Goal: Task Accomplishment & Management: Manage account settings

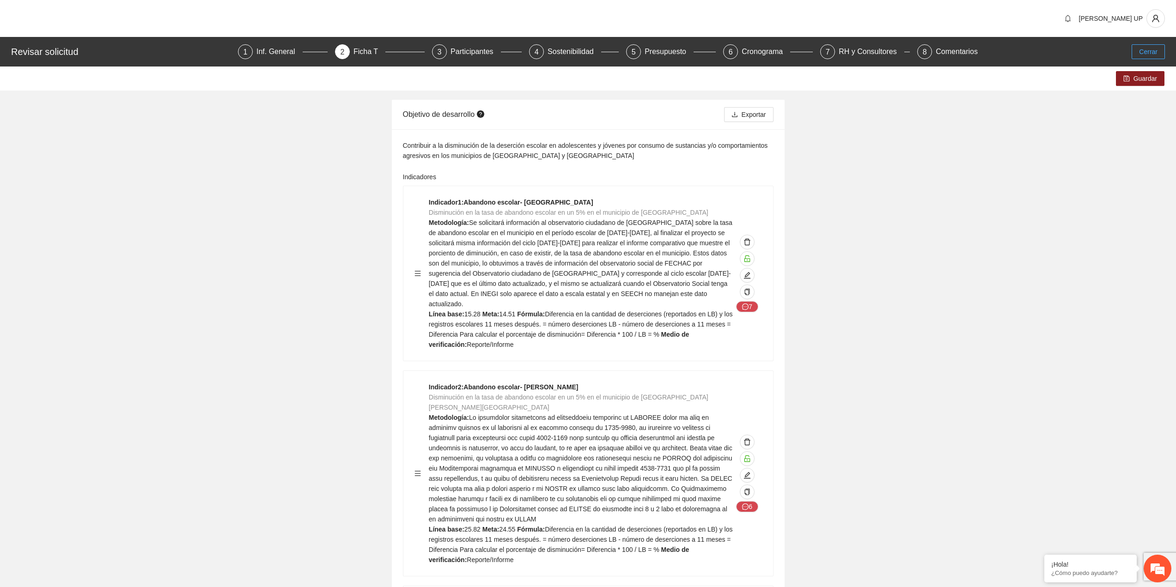
click at [1144, 55] on span "Cerrar" at bounding box center [1148, 52] width 18 height 10
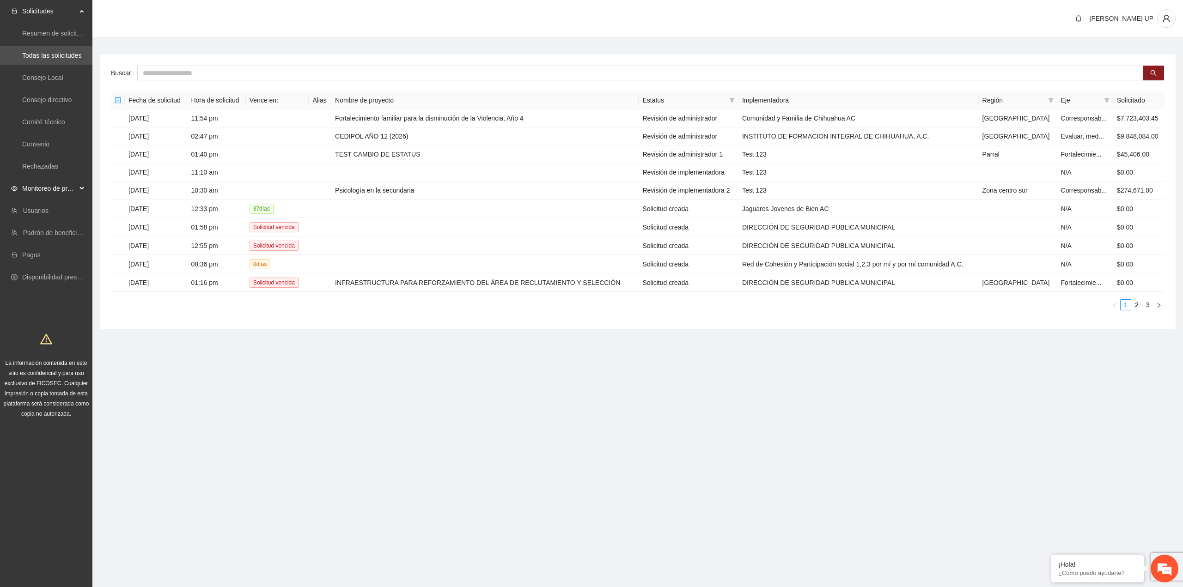
click at [55, 187] on span "Monitoreo de proyectos" at bounding box center [49, 188] width 55 height 18
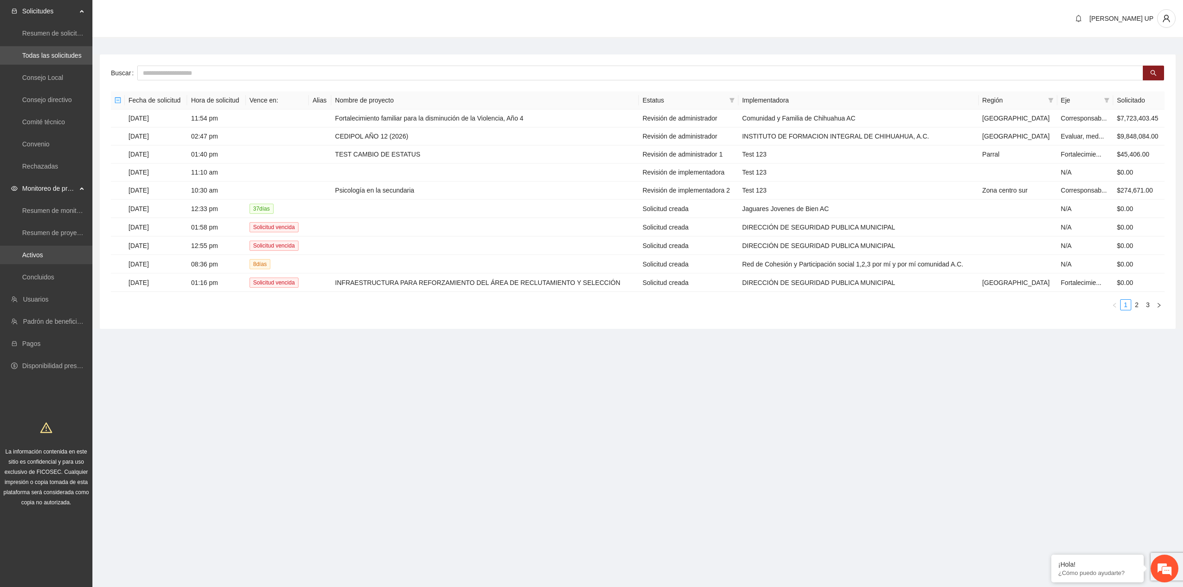
drag, startPoint x: 58, startPoint y: 261, endPoint x: 58, endPoint y: 257, distance: 4.6
click at [43, 259] on link "Activos" at bounding box center [32, 254] width 21 height 7
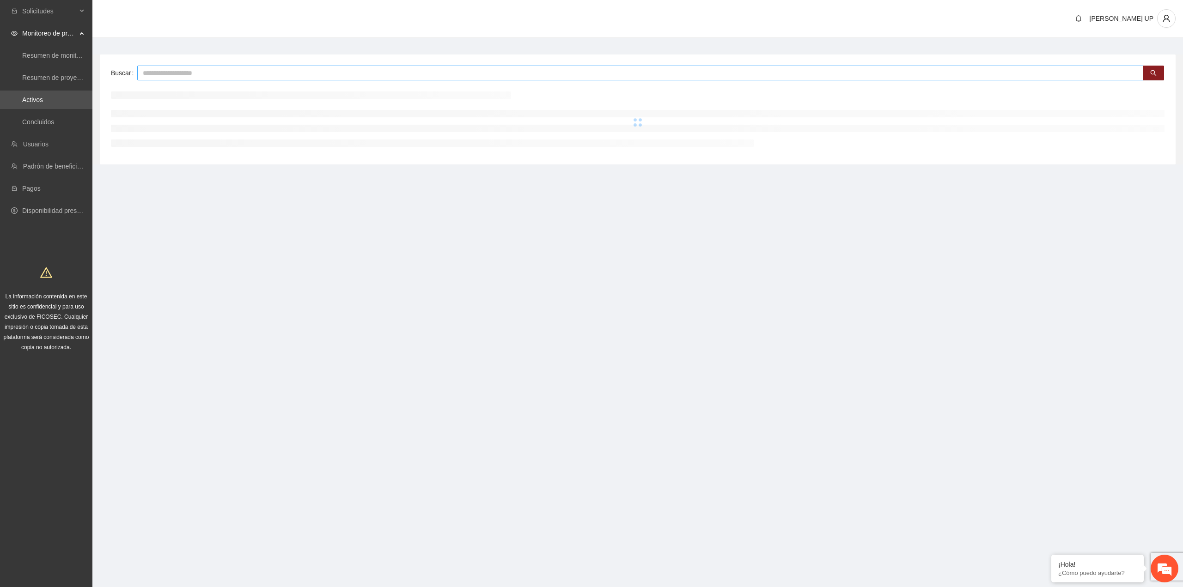
click at [174, 78] on input "text" at bounding box center [640, 73] width 1006 height 15
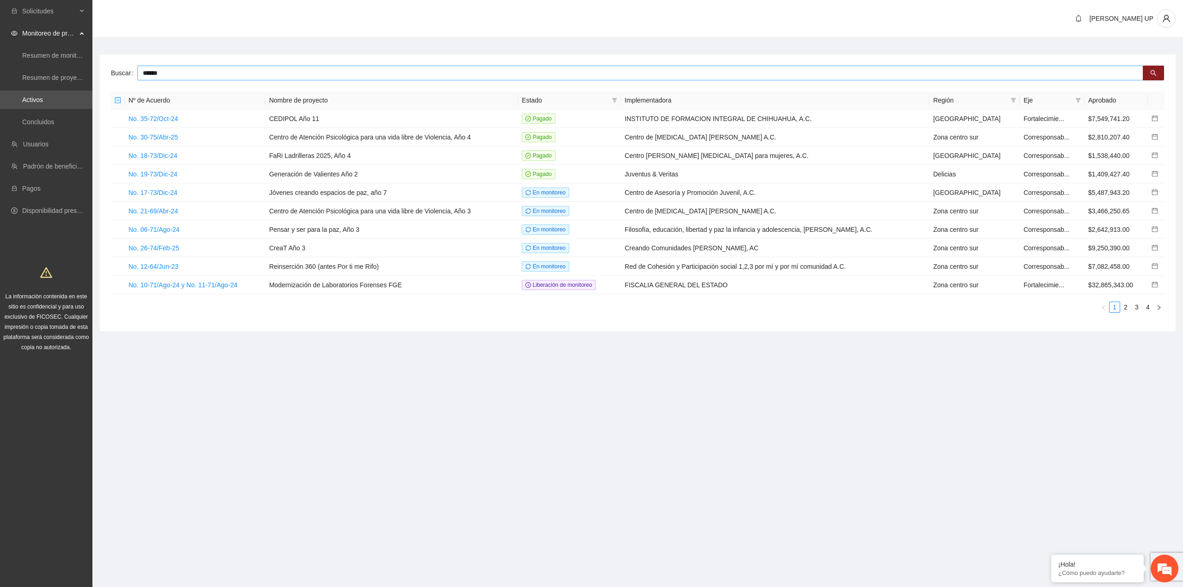
type input "******"
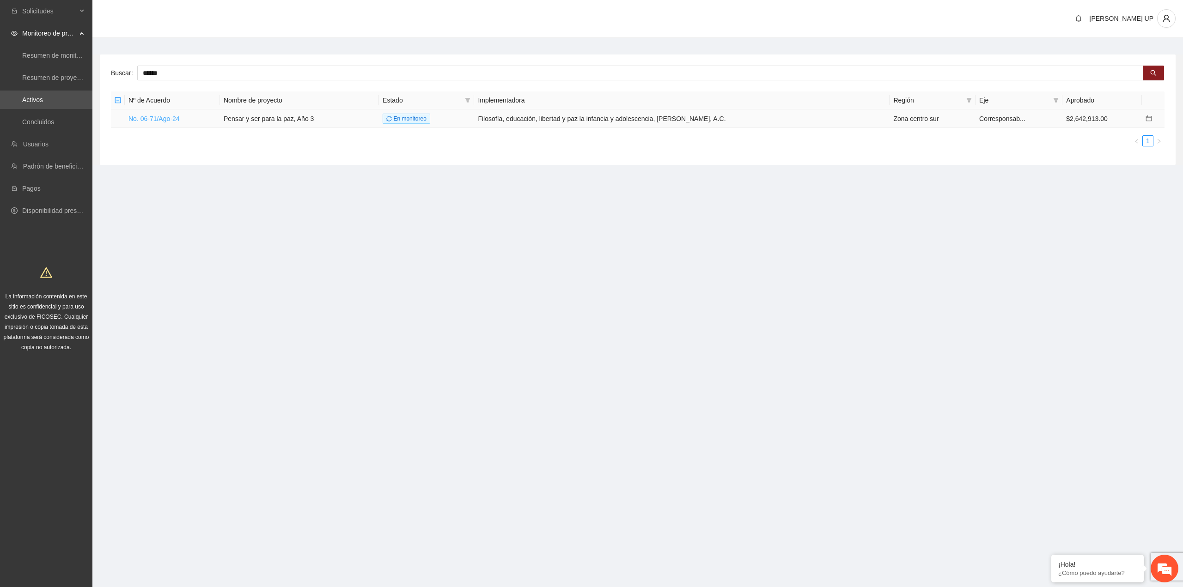
click at [152, 117] on link "No. 06-71/Ago-24" at bounding box center [153, 118] width 51 height 7
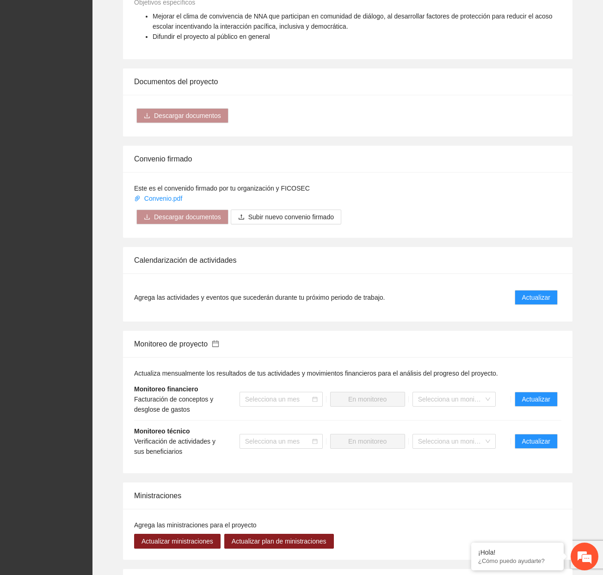
drag, startPoint x: 465, startPoint y: 372, endPoint x: 474, endPoint y: 376, distance: 10.1
click at [465, 378] on li "Monitoreo financiero Facturación de conceptos y desglose de gastos Selecciona u…" at bounding box center [347, 399] width 427 height 42
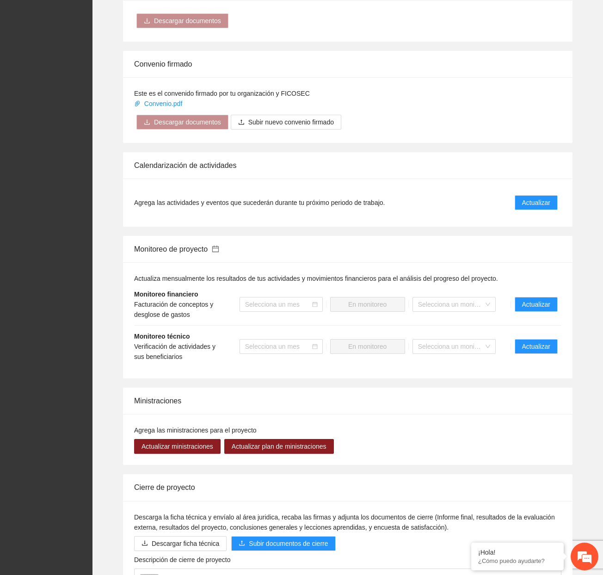
scroll to position [758, 0]
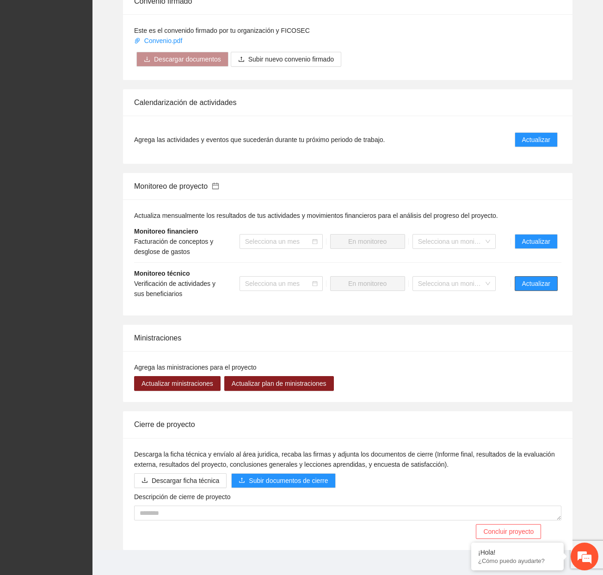
click at [527, 278] on span "Actualizar" at bounding box center [536, 283] width 28 height 10
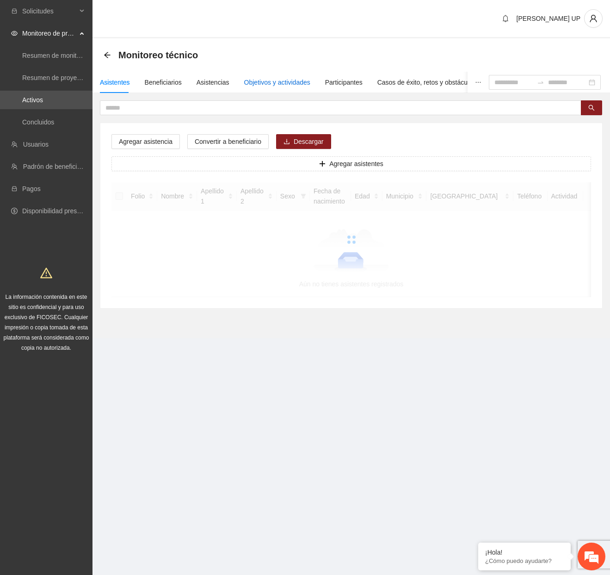
click at [302, 83] on div "Objetivos y actividades" at bounding box center [277, 82] width 66 height 10
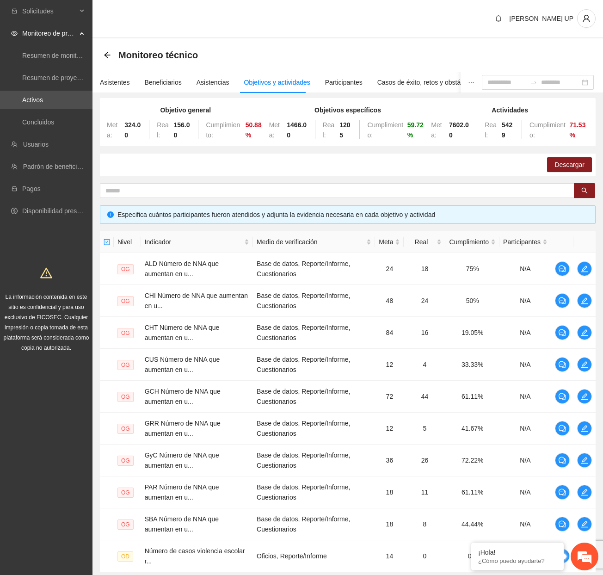
scroll to position [86, 0]
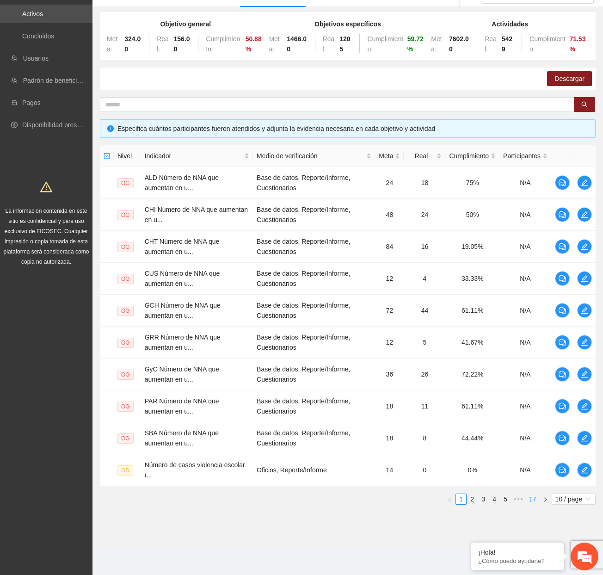
click at [529, 495] on link "17" at bounding box center [532, 499] width 13 height 10
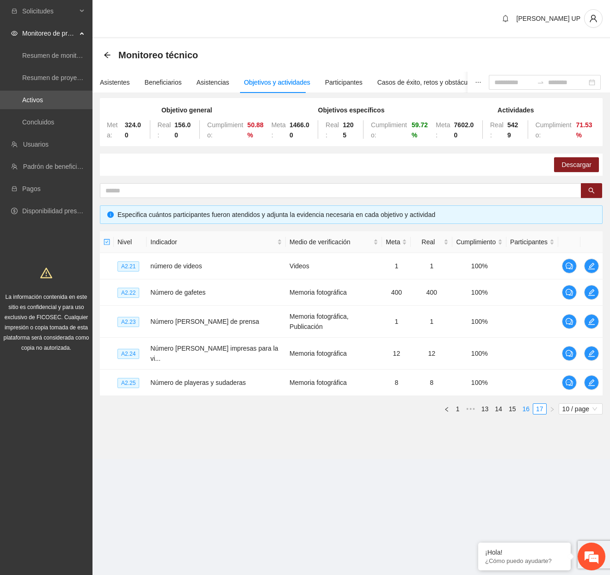
click at [523, 404] on link "16" at bounding box center [525, 409] width 13 height 10
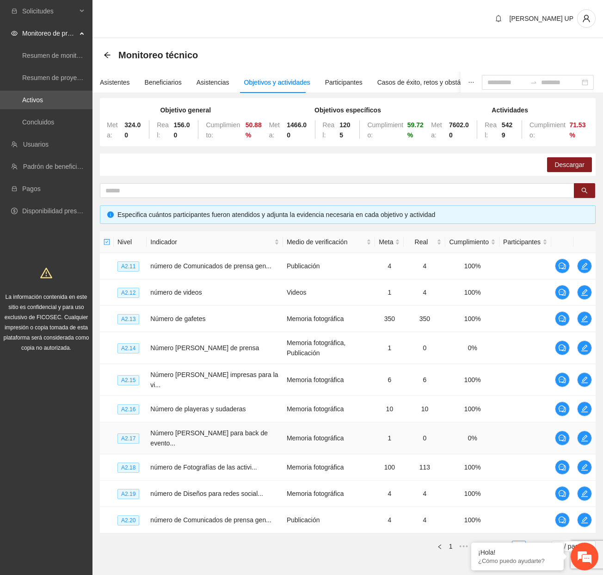
scroll to position [47, 0]
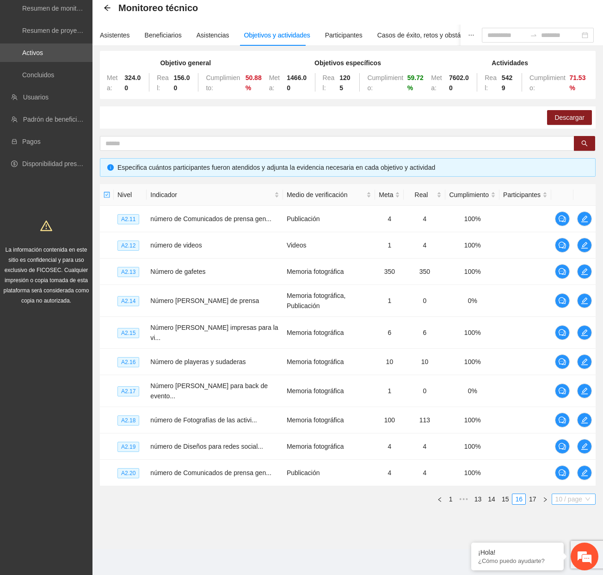
click at [567, 496] on span "10 / page" at bounding box center [573, 499] width 37 height 10
click at [568, 558] on div "100 / page" at bounding box center [573, 560] width 33 height 10
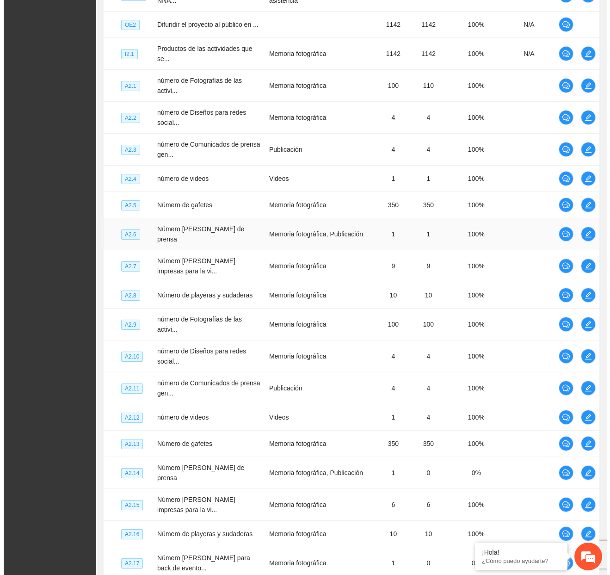
scroll to position [1480, 0]
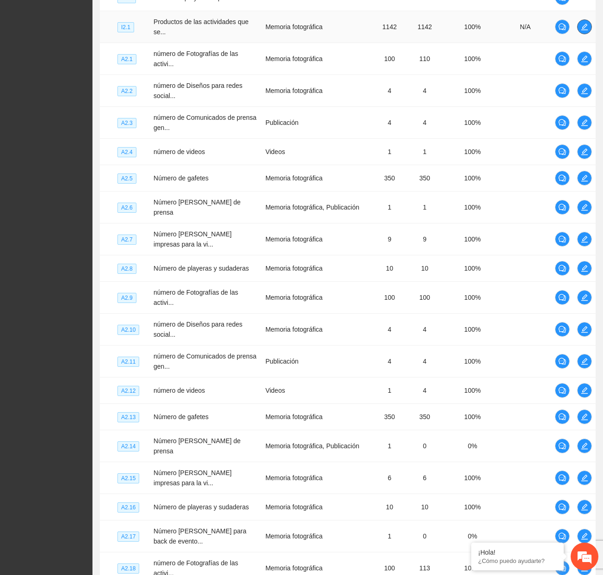
click at [584, 30] on icon "edit" at bounding box center [584, 27] width 6 height 6
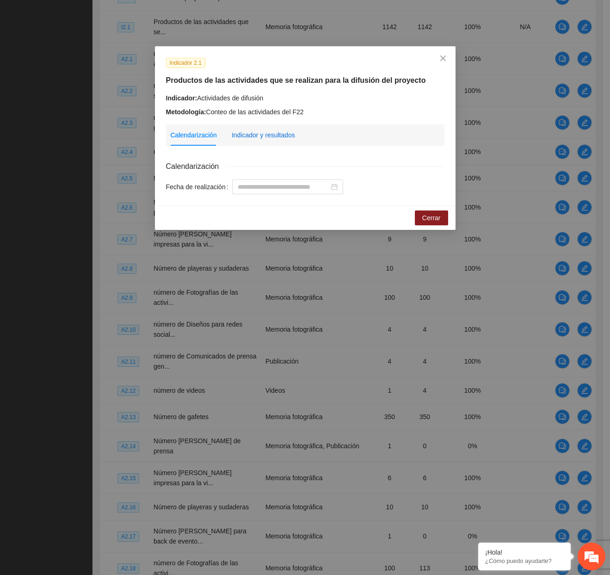
click at [266, 139] on div "Indicador y resultados" at bounding box center [263, 135] width 63 height 10
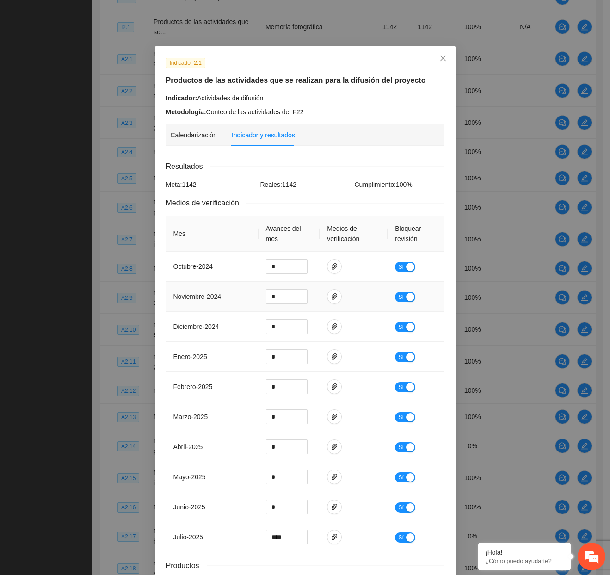
scroll to position [67, 0]
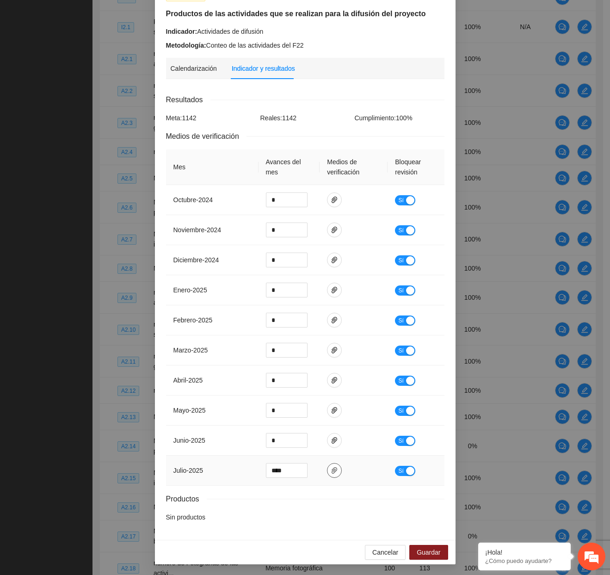
click at [335, 468] on span "paper-clip" at bounding box center [334, 469] width 14 height 7
drag, startPoint x: 286, startPoint y: 470, endPoint x: 247, endPoint y: 470, distance: 38.8
click at [247, 470] on tr "julio - 2025 **** Sí" at bounding box center [305, 470] width 278 height 30
type input "*"
click at [435, 547] on span "Guardar" at bounding box center [428, 552] width 24 height 10
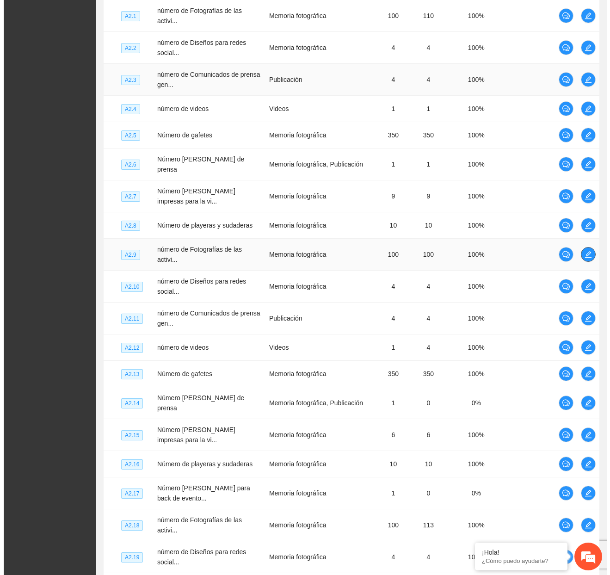
scroll to position [1526, 0]
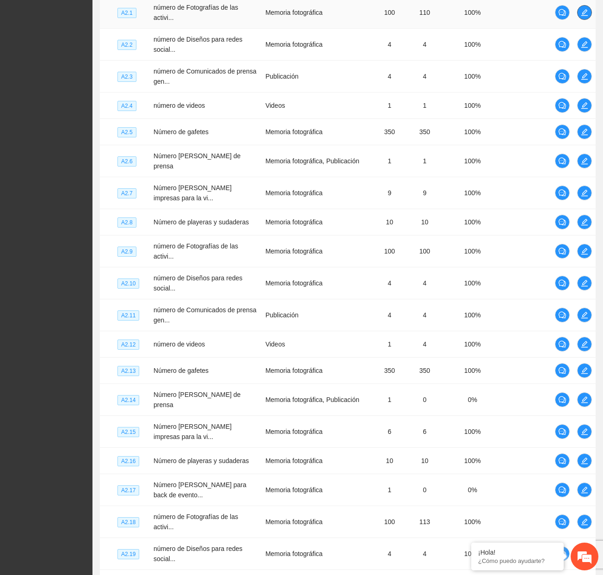
click at [590, 15] on span "edit" at bounding box center [584, 12] width 14 height 7
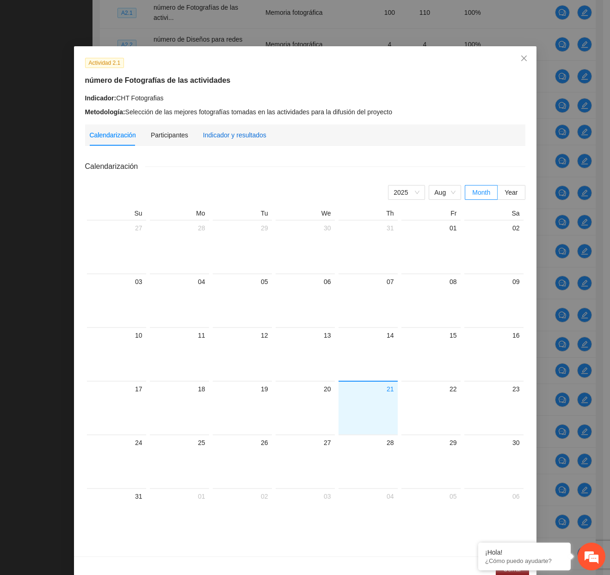
click at [237, 134] on div "Indicador y resultados" at bounding box center [234, 135] width 63 height 10
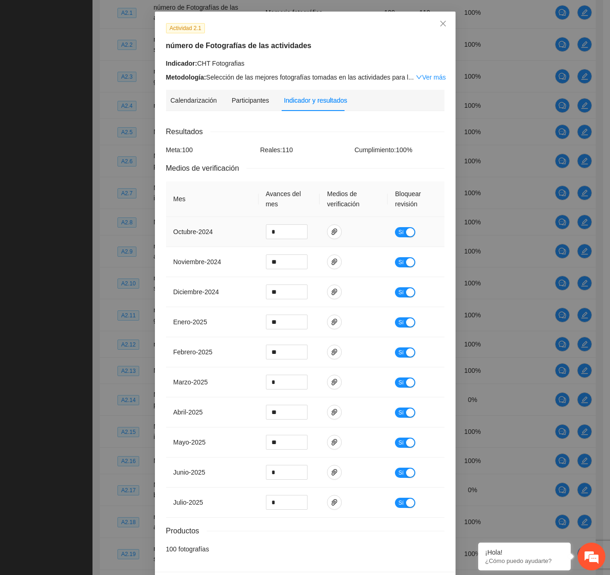
scroll to position [67, 0]
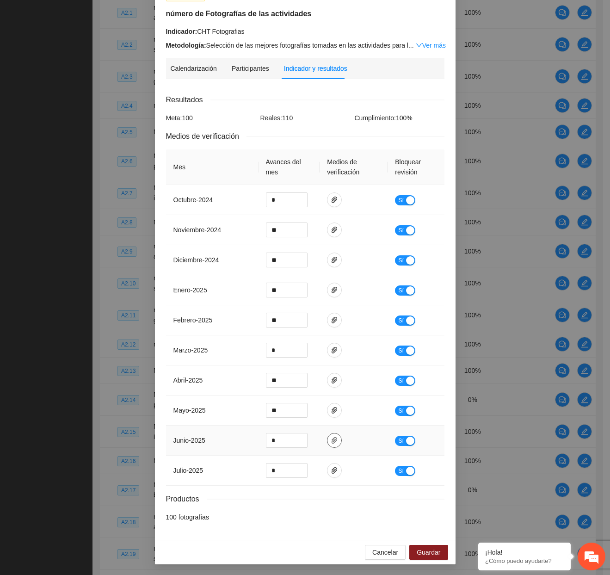
drag, startPoint x: 329, startPoint y: 429, endPoint x: 328, endPoint y: 436, distance: 7.0
click at [328, 431] on td at bounding box center [353, 440] width 68 height 30
click at [330, 436] on icon "paper-clip" at bounding box center [333, 439] width 7 height 7
click at [331, 471] on icon "paper-clip" at bounding box center [334, 470] width 6 height 6
click at [410, 442] on div "button" at bounding box center [410, 440] width 8 height 8
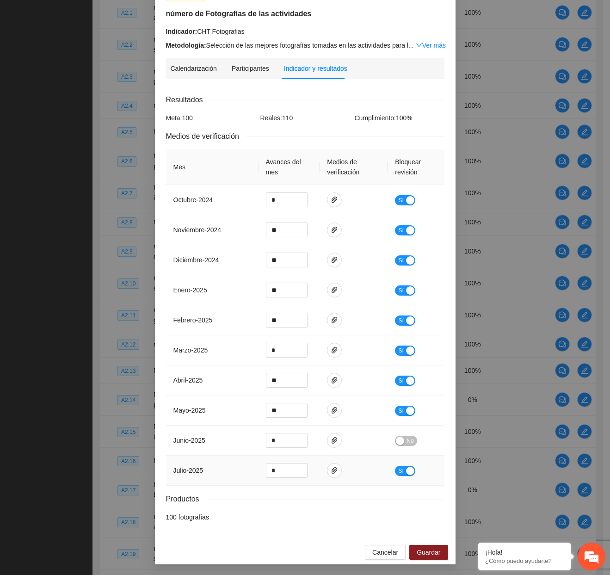
click at [406, 463] on td "Sí" at bounding box center [415, 470] width 56 height 30
click at [406, 466] on div "button" at bounding box center [410, 470] width 8 height 8
click at [331, 442] on icon "paper-clip" at bounding box center [334, 440] width 6 height 6
click at [333, 463] on button "button" at bounding box center [334, 470] width 15 height 15
click at [439, 548] on button "Guardar" at bounding box center [428, 551] width 38 height 15
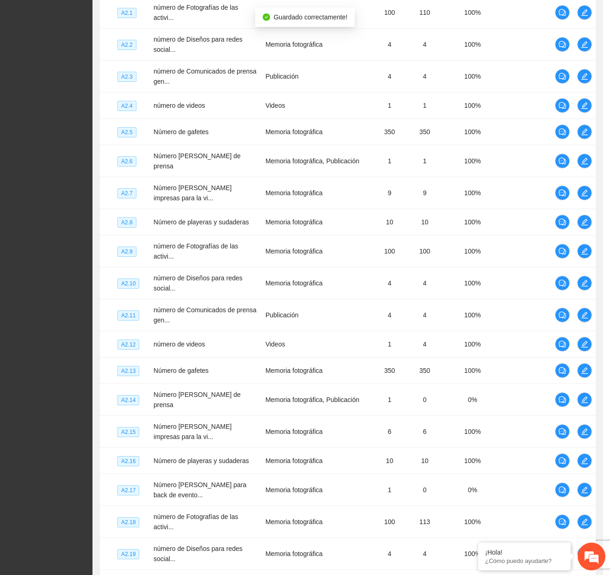
scroll to position [20, 0]
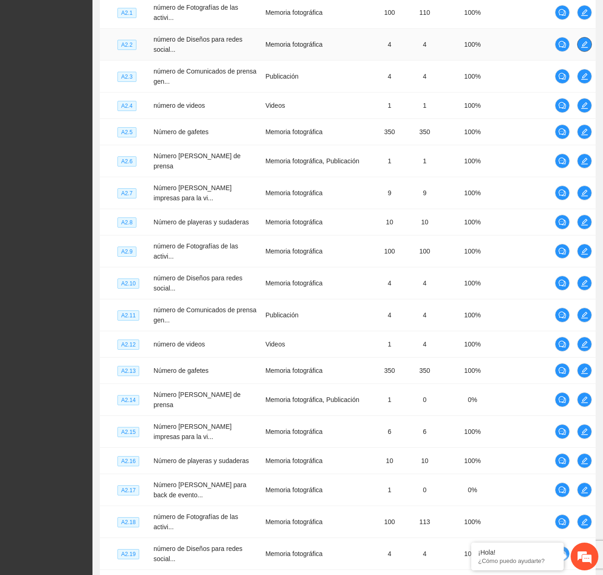
click at [581, 48] on icon "edit" at bounding box center [584, 44] width 7 height 7
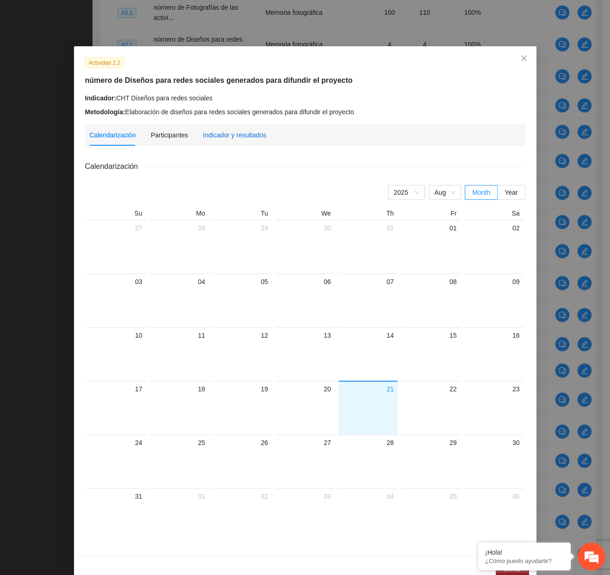
click at [250, 133] on div "Indicador y resultados" at bounding box center [234, 135] width 63 height 10
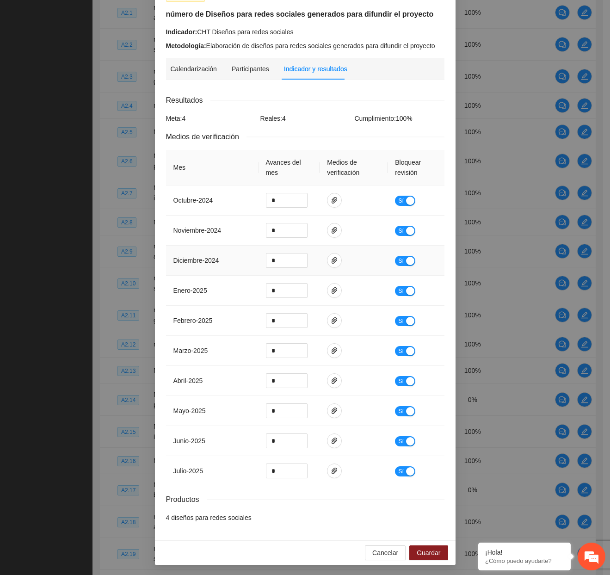
scroll to position [67, 0]
click at [334, 469] on icon "paper-clip" at bounding box center [333, 469] width 7 height 7
drag, startPoint x: 288, startPoint y: 469, endPoint x: 265, endPoint y: 470, distance: 23.6
click at [266, 470] on input "*" at bounding box center [286, 470] width 41 height 14
type input "*"
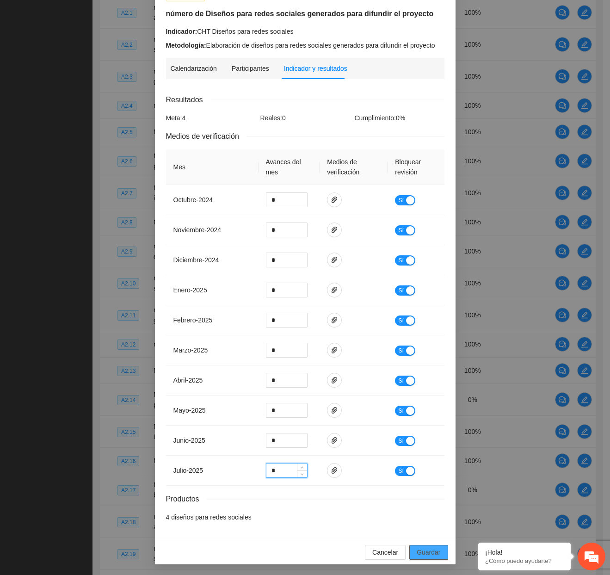
click at [423, 549] on span "Guardar" at bounding box center [428, 552] width 24 height 10
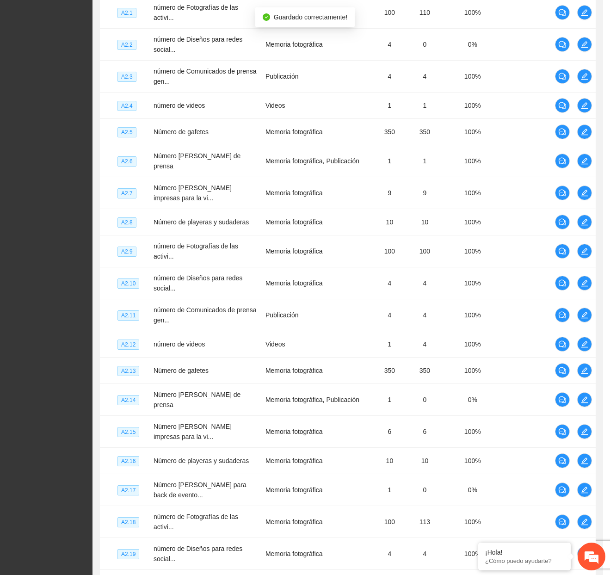
scroll to position [20, 0]
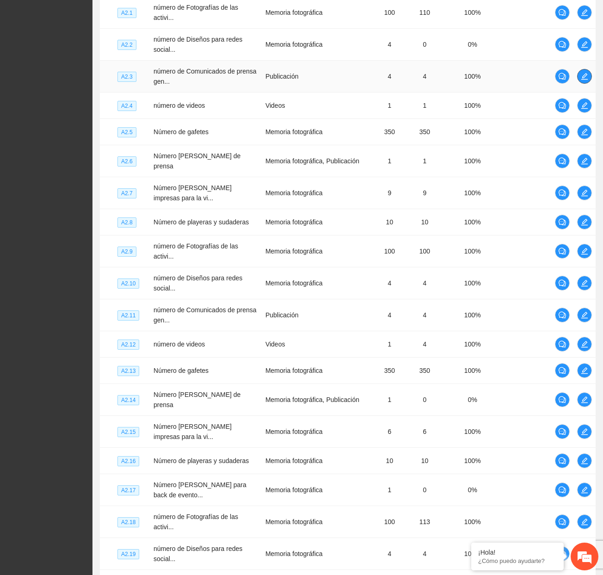
click at [580, 80] on span "edit" at bounding box center [584, 76] width 14 height 7
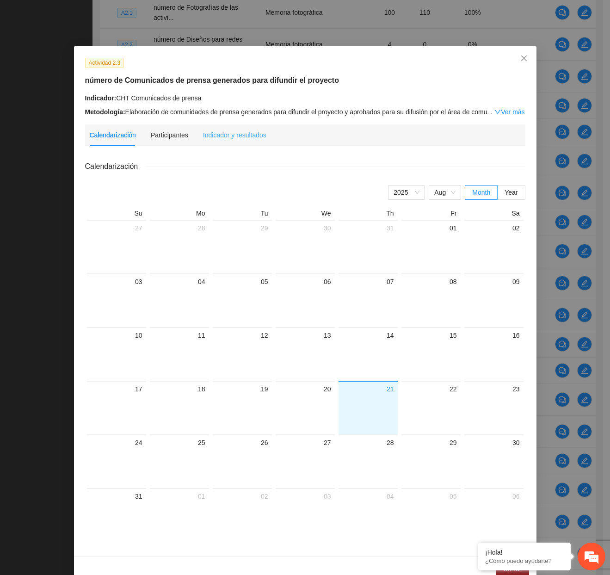
click at [241, 125] on div "Indicador y resultados" at bounding box center [234, 134] width 63 height 21
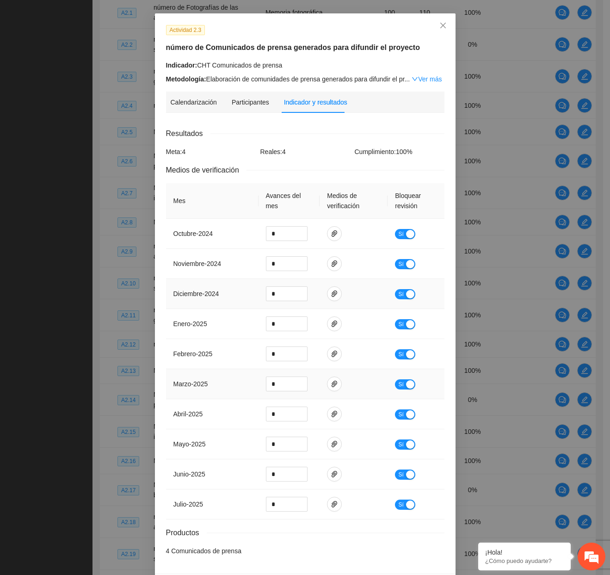
scroll to position [67, 0]
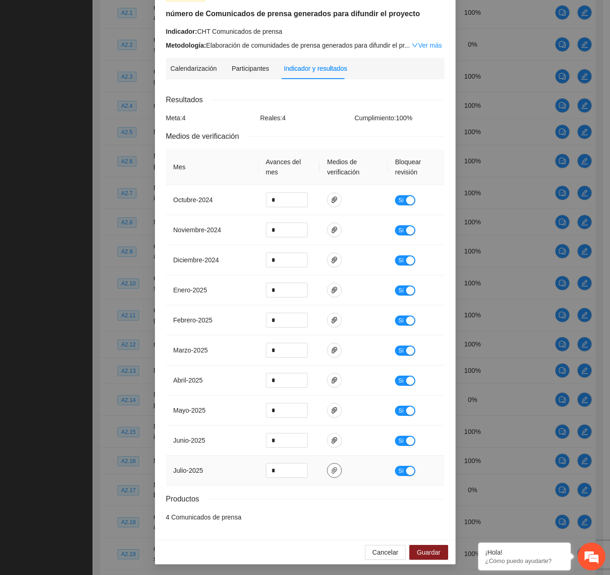
click at [331, 469] on icon "paper-clip" at bounding box center [334, 470] width 6 height 6
drag, startPoint x: 287, startPoint y: 468, endPoint x: 257, endPoint y: 469, distance: 30.5
click at [258, 469] on td "*" at bounding box center [288, 470] width 61 height 30
type input "*"
click at [428, 555] on span "Guardar" at bounding box center [428, 552] width 24 height 10
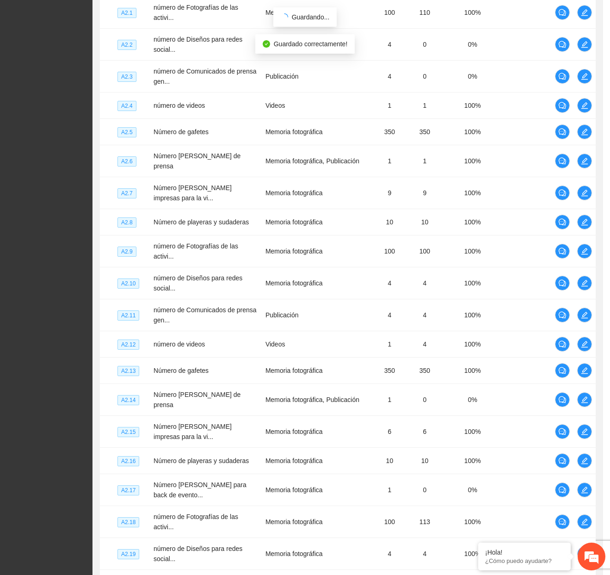
scroll to position [20, 0]
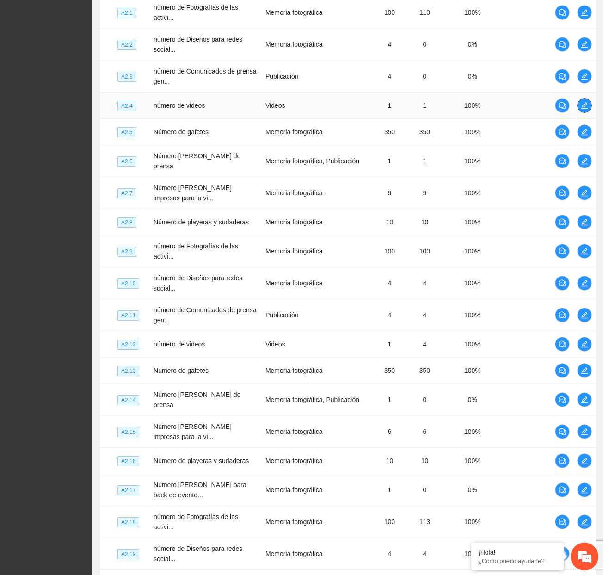
click at [580, 109] on span "edit" at bounding box center [584, 105] width 14 height 7
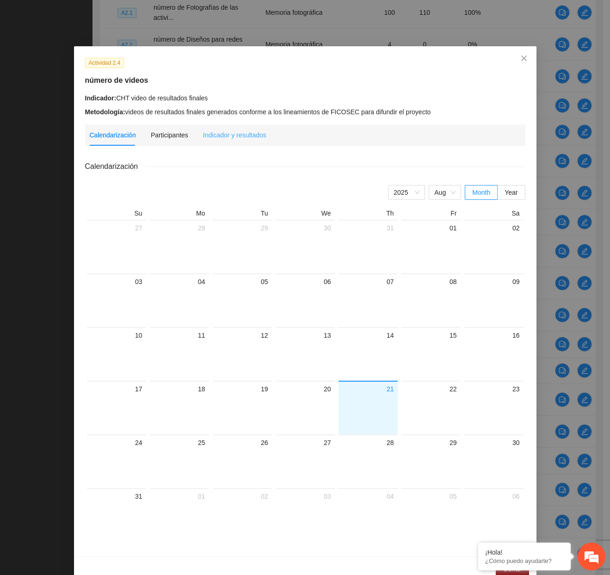
click at [228, 141] on div "Indicador y resultados" at bounding box center [234, 134] width 63 height 21
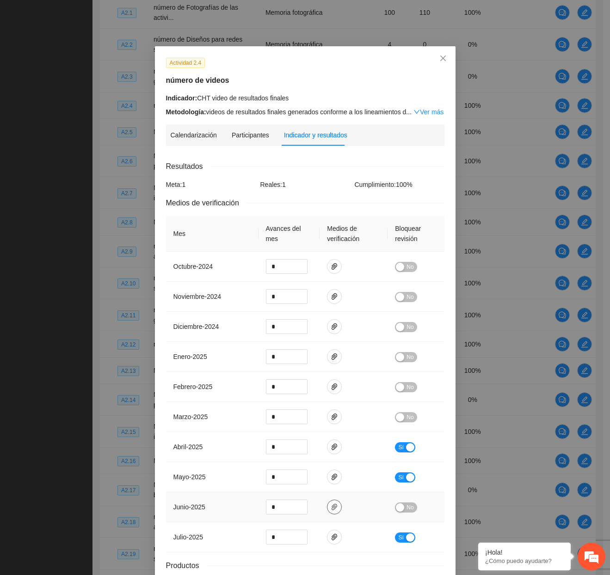
scroll to position [67, 0]
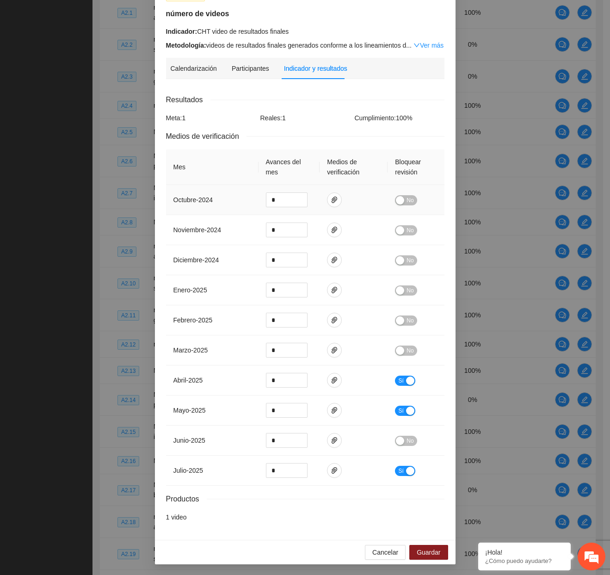
drag, startPoint x: 399, startPoint y: 198, endPoint x: 402, endPoint y: 226, distance: 27.9
click at [399, 198] on div "button" at bounding box center [400, 200] width 8 height 8
click at [402, 228] on button "No" at bounding box center [406, 230] width 22 height 10
click at [404, 251] on td "No" at bounding box center [415, 260] width 56 height 30
click at [406, 263] on span "No" at bounding box center [409, 260] width 7 height 10
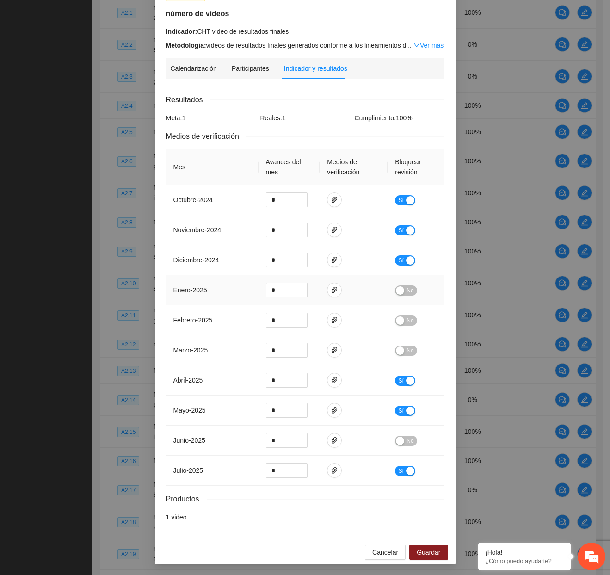
click at [406, 287] on span "No" at bounding box center [409, 290] width 7 height 10
drag, startPoint x: 406, startPoint y: 315, endPoint x: 408, endPoint y: 327, distance: 12.2
click at [406, 316] on span "No" at bounding box center [409, 320] width 7 height 10
drag, startPoint x: 407, startPoint y: 351, endPoint x: 408, endPoint y: 358, distance: 7.4
click at [407, 351] on span "No" at bounding box center [409, 350] width 7 height 10
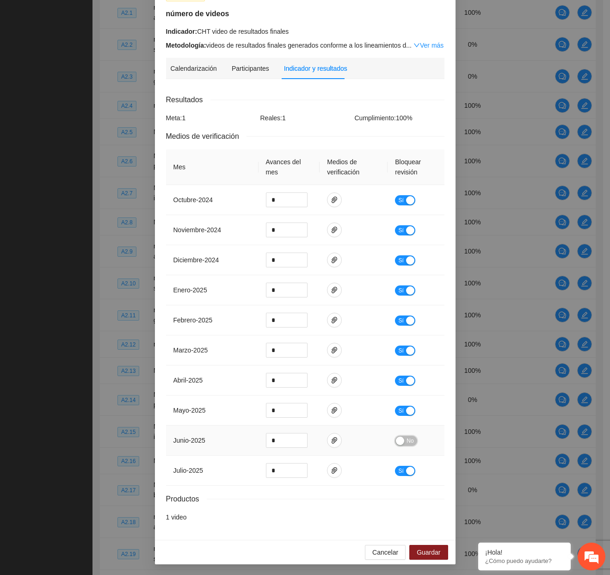
drag, startPoint x: 408, startPoint y: 441, endPoint x: 372, endPoint y: 452, distance: 37.5
click at [407, 441] on span "No" at bounding box center [409, 440] width 7 height 10
click at [287, 471] on input "*" at bounding box center [286, 470] width 41 height 14
click at [334, 470] on span "paper-clip" at bounding box center [334, 469] width 14 height 7
drag, startPoint x: 279, startPoint y: 470, endPoint x: 259, endPoint y: 471, distance: 19.9
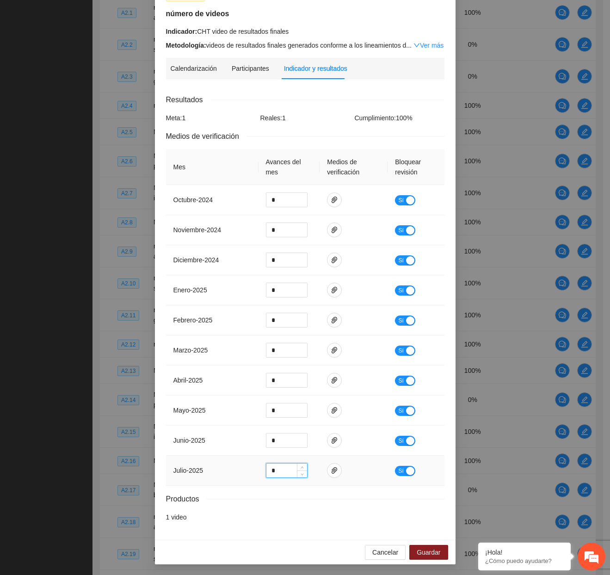
click at [259, 471] on td "*" at bounding box center [288, 470] width 61 height 30
type input "*"
click at [424, 552] on span "Guardar" at bounding box center [428, 552] width 24 height 10
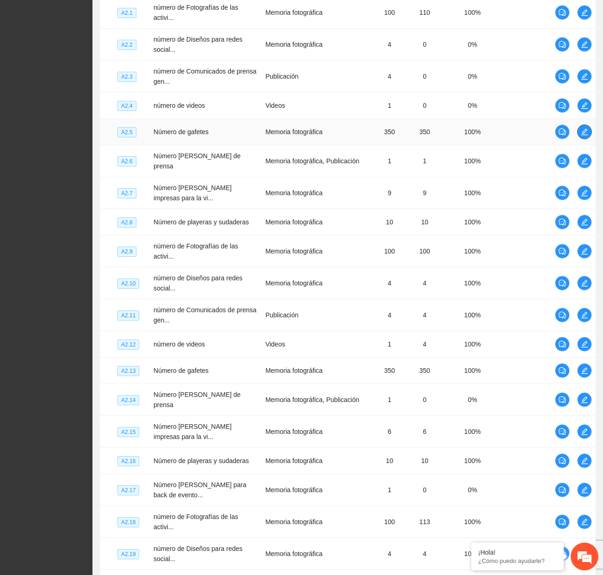
click at [587, 135] on icon "edit" at bounding box center [584, 131] width 7 height 7
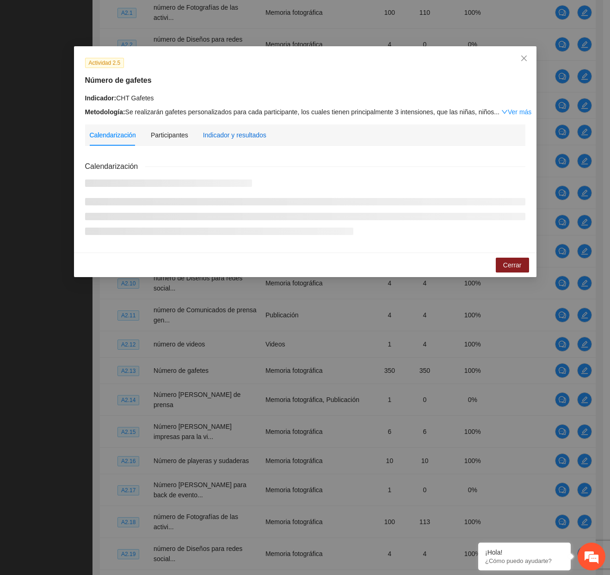
click at [257, 136] on div "Indicador y resultados" at bounding box center [234, 135] width 63 height 10
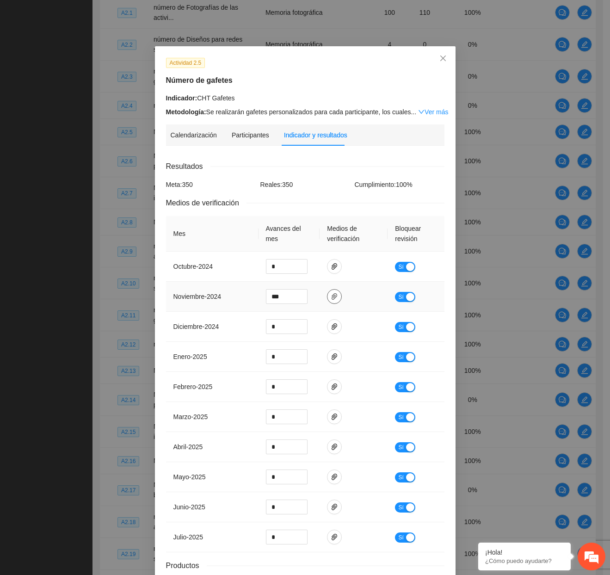
click at [333, 291] on button "button" at bounding box center [334, 296] width 15 height 15
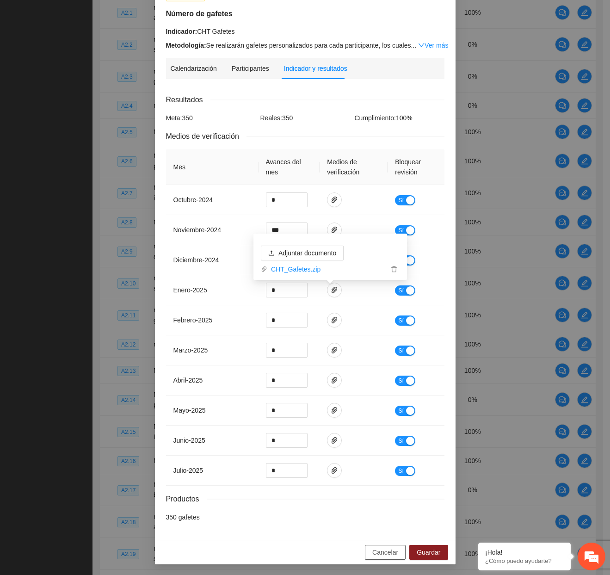
click at [391, 549] on span "Cancelar" at bounding box center [385, 552] width 26 height 10
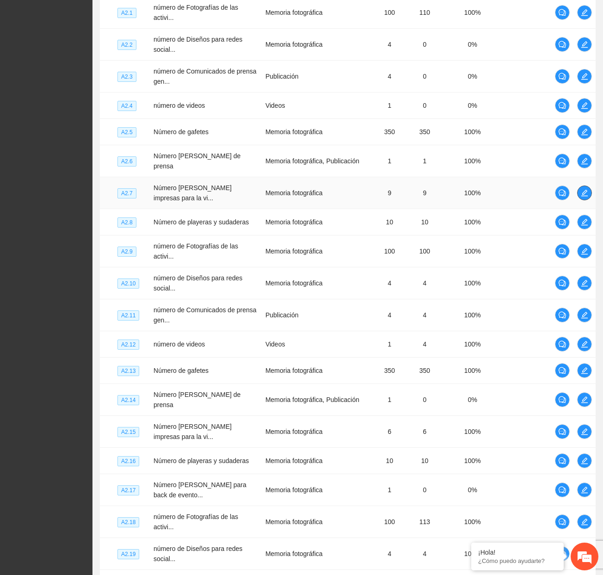
click at [582, 193] on icon "edit" at bounding box center [584, 192] width 7 height 7
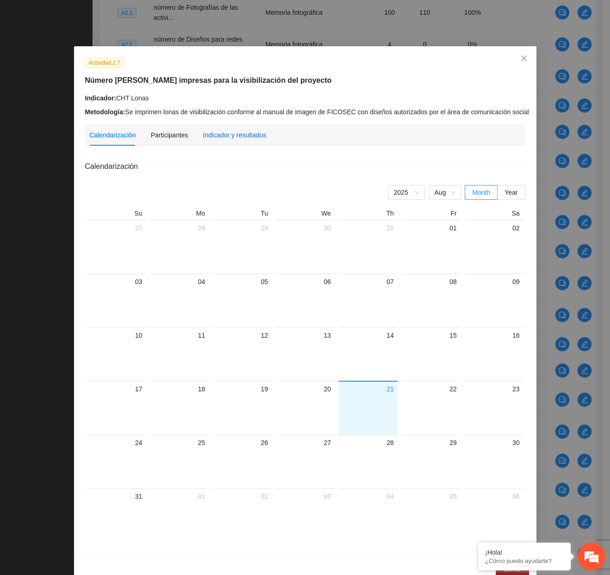
click at [250, 131] on div "Indicador y resultados" at bounding box center [234, 135] width 63 height 10
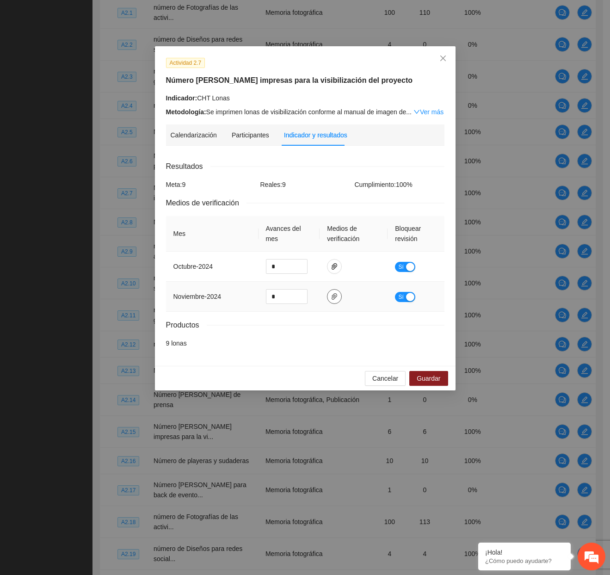
click at [335, 298] on icon "paper-clip" at bounding box center [333, 296] width 7 height 7
click at [367, 379] on button "Cancelar" at bounding box center [385, 378] width 41 height 15
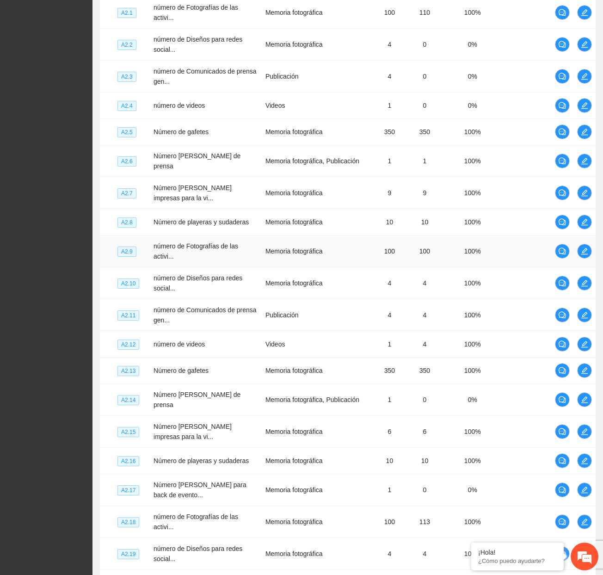
click at [575, 258] on td at bounding box center [584, 251] width 22 height 32
click at [590, 255] on span "edit" at bounding box center [584, 250] width 14 height 7
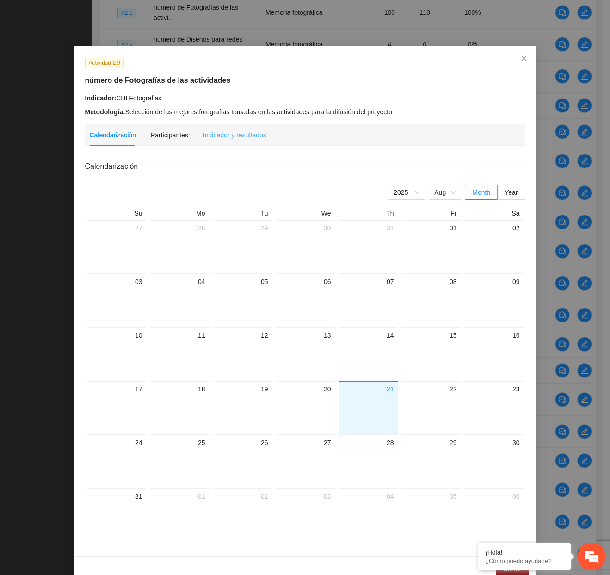
click at [223, 141] on div "Indicador y resultados" at bounding box center [234, 134] width 63 height 21
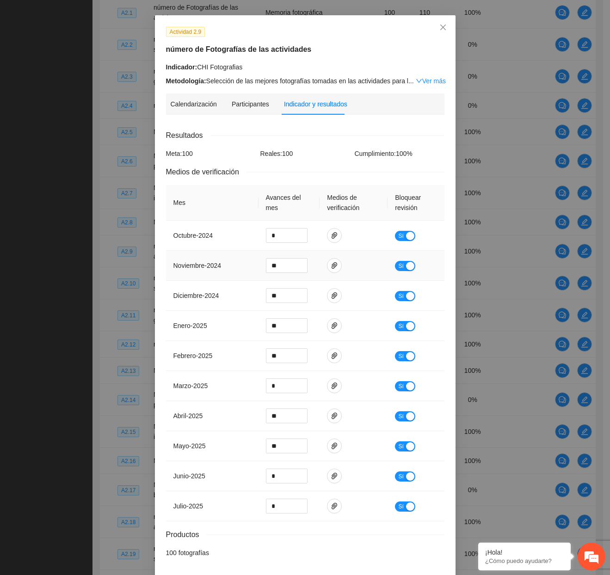
scroll to position [67, 0]
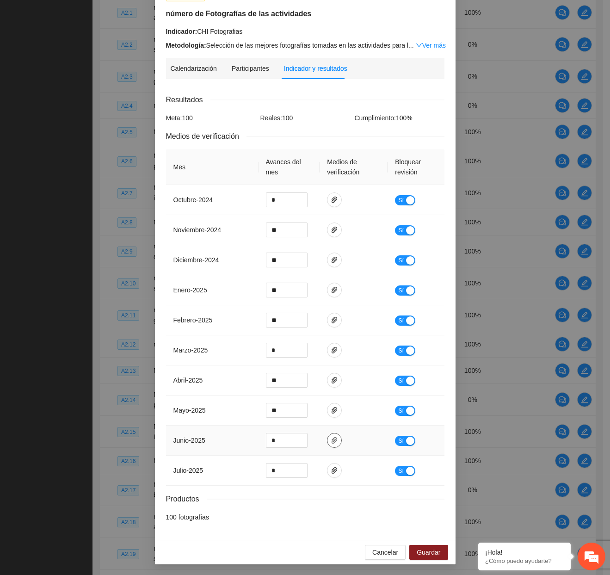
click at [330, 441] on icon "paper-clip" at bounding box center [333, 439] width 7 height 7
drag, startPoint x: 331, startPoint y: 470, endPoint x: 460, endPoint y: 443, distance: 131.3
click at [331, 471] on icon "paper-clip" at bounding box center [334, 470] width 6 height 6
click at [414, 440] on div "Sí" at bounding box center [416, 440] width 42 height 11
click at [411, 441] on button "Sí" at bounding box center [405, 440] width 20 height 10
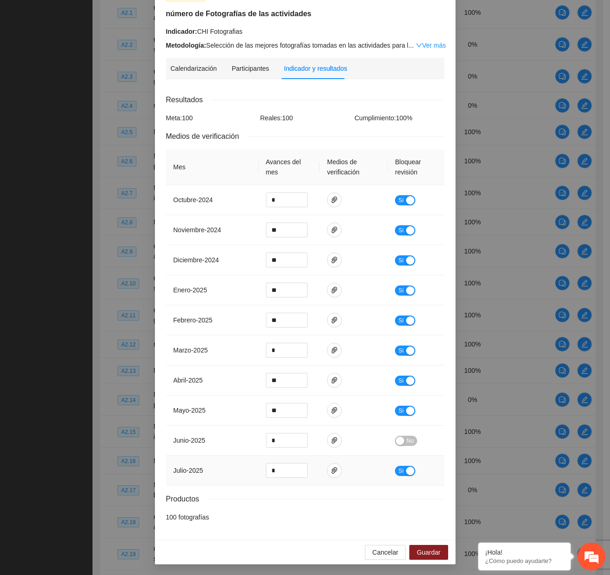
click at [409, 470] on div "button" at bounding box center [410, 470] width 8 height 8
click at [428, 550] on span "Guardar" at bounding box center [428, 552] width 24 height 10
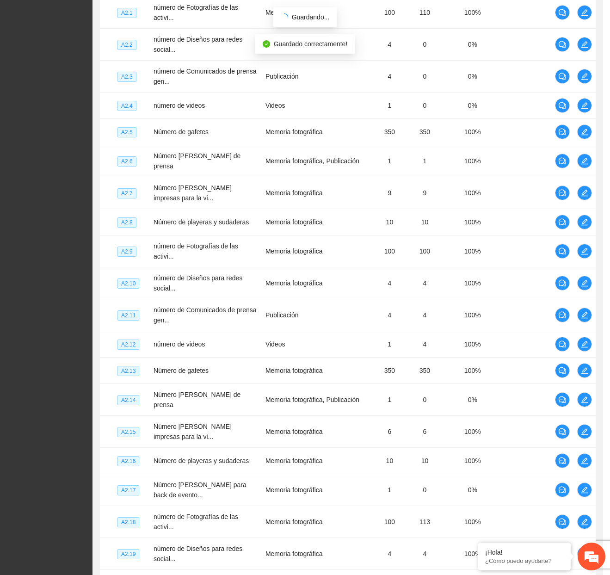
scroll to position [20, 0]
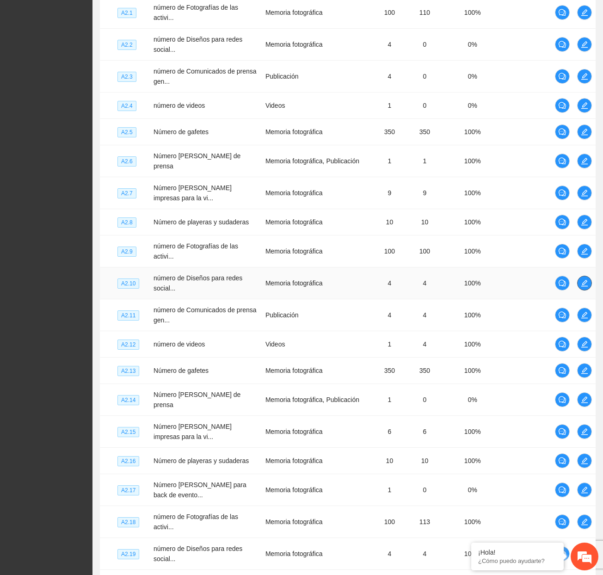
click at [586, 287] on icon "edit" at bounding box center [584, 282] width 7 height 7
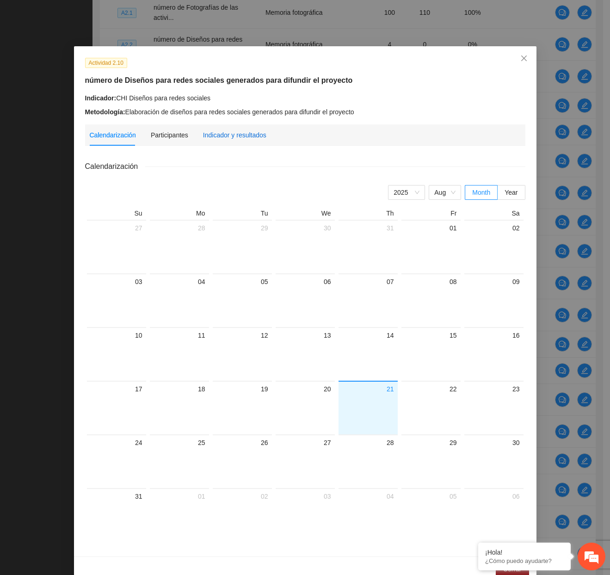
click at [234, 133] on div "Indicador y resultados" at bounding box center [234, 135] width 63 height 10
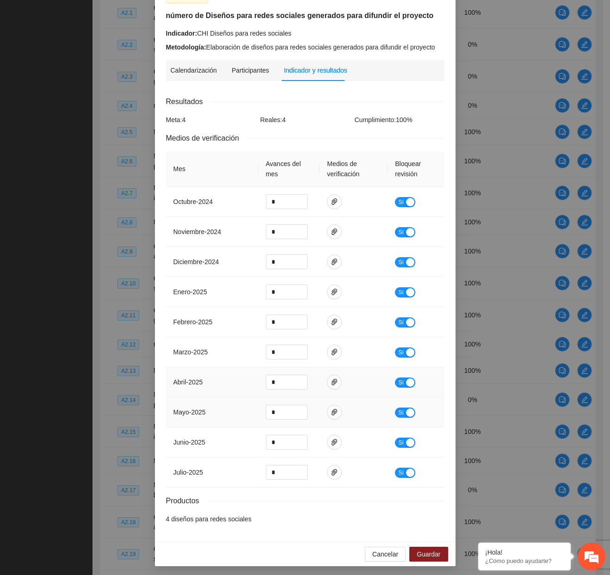
scroll to position [67, 0]
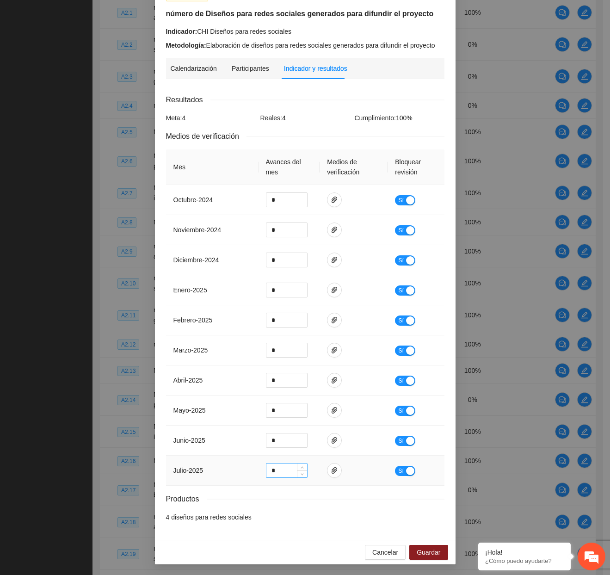
click at [281, 469] on input "*" at bounding box center [286, 470] width 41 height 14
click at [333, 470] on icon "paper-clip" at bounding box center [333, 469] width 7 height 7
drag, startPoint x: 276, startPoint y: 470, endPoint x: 215, endPoint y: 467, distance: 60.6
click at [215, 467] on tr "julio - 2025 * Sí" at bounding box center [305, 470] width 278 height 30
type input "*"
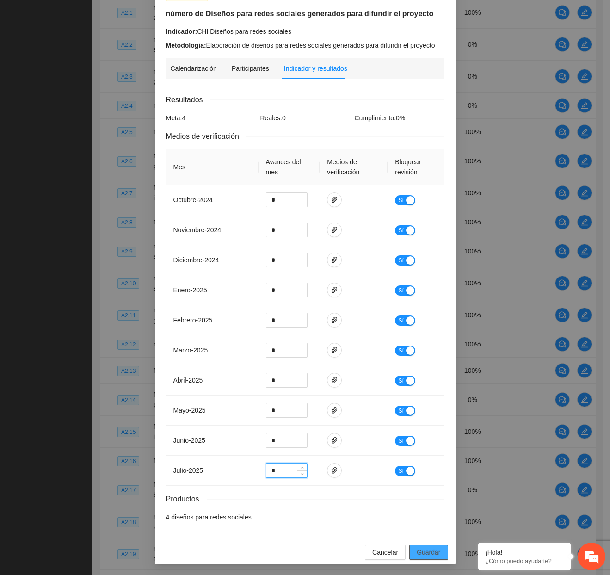
click at [418, 547] on span "Guardar" at bounding box center [428, 552] width 24 height 10
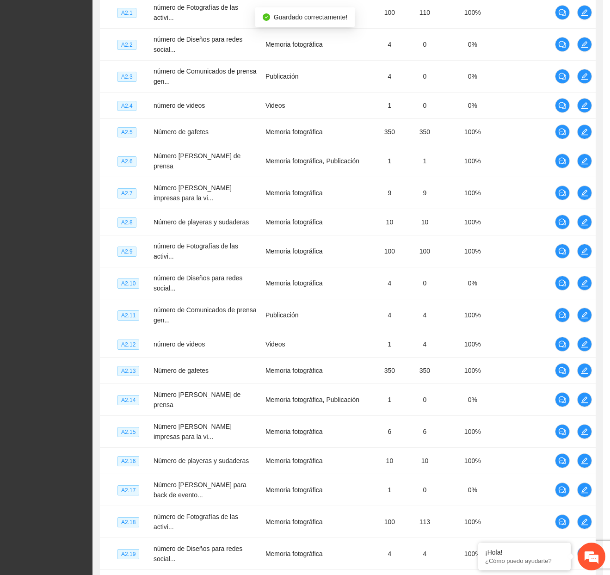
scroll to position [20, 0]
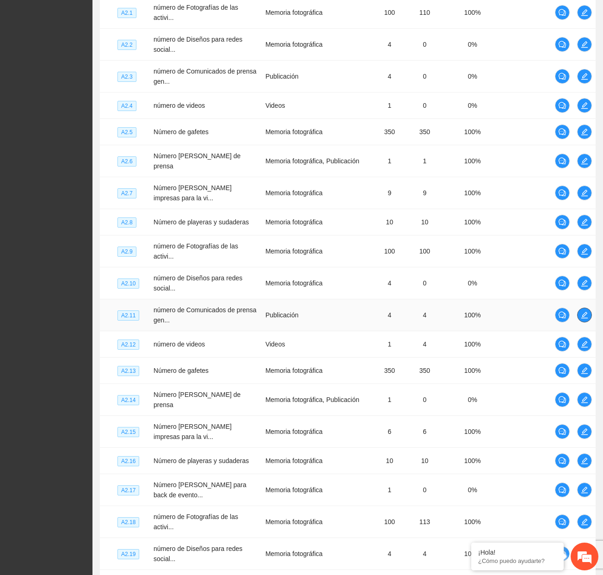
click at [583, 318] on icon "edit" at bounding box center [584, 314] width 7 height 7
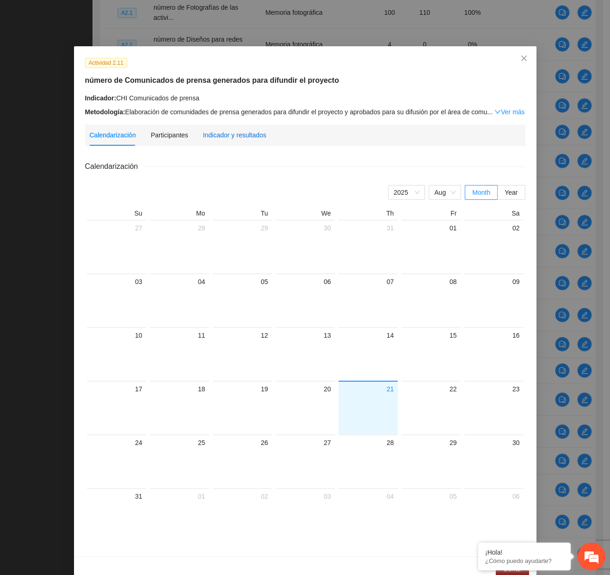
click at [242, 135] on div "Indicador y resultados" at bounding box center [234, 135] width 63 height 10
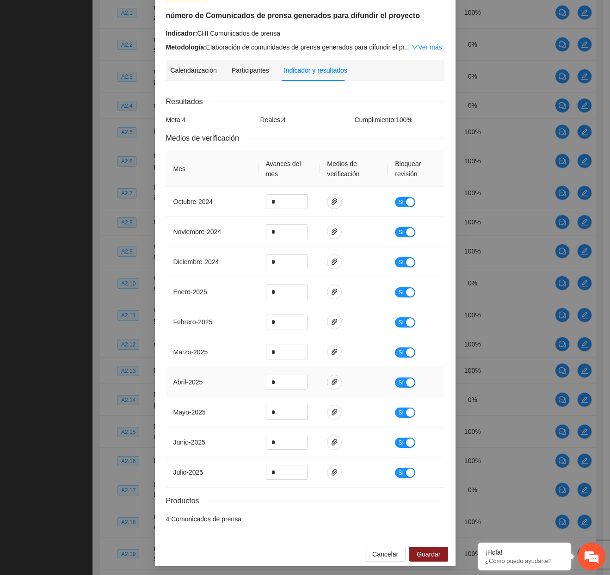
scroll to position [67, 0]
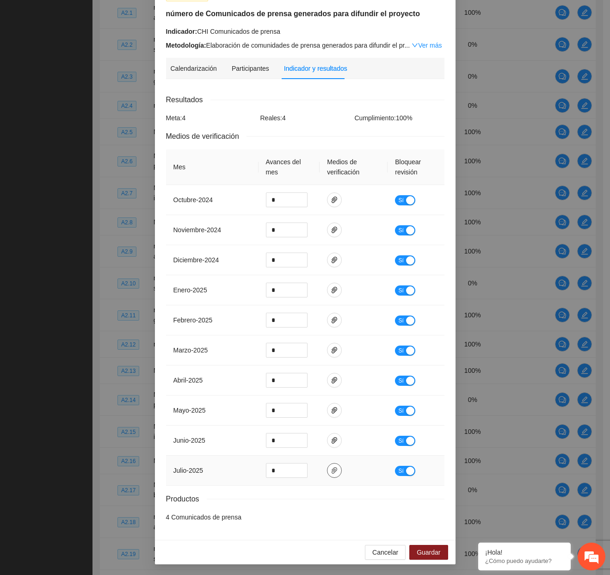
click at [330, 477] on td at bounding box center [353, 470] width 68 height 30
click at [330, 476] on button "button" at bounding box center [334, 470] width 15 height 15
drag, startPoint x: 281, startPoint y: 469, endPoint x: 242, endPoint y: 470, distance: 38.8
click at [242, 470] on tr "julio - 2025 * Sí" at bounding box center [305, 470] width 278 height 30
type input "*"
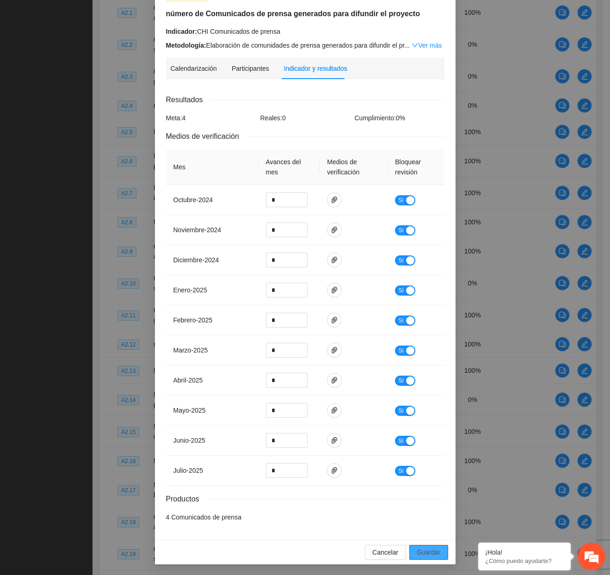
click at [427, 555] on span "Guardar" at bounding box center [428, 552] width 24 height 10
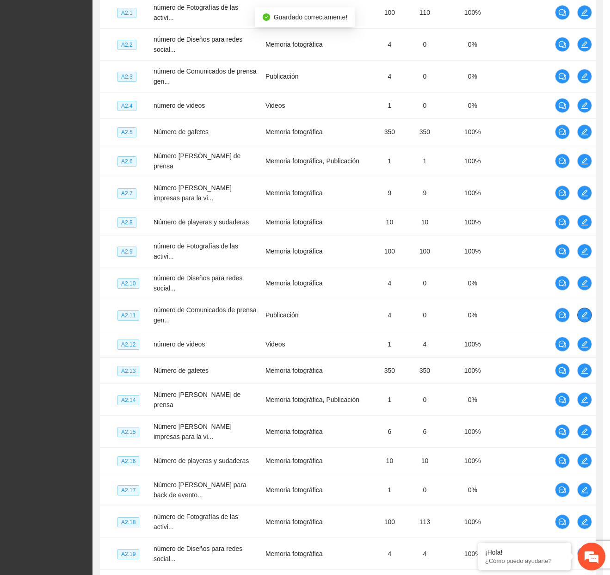
scroll to position [0, 0]
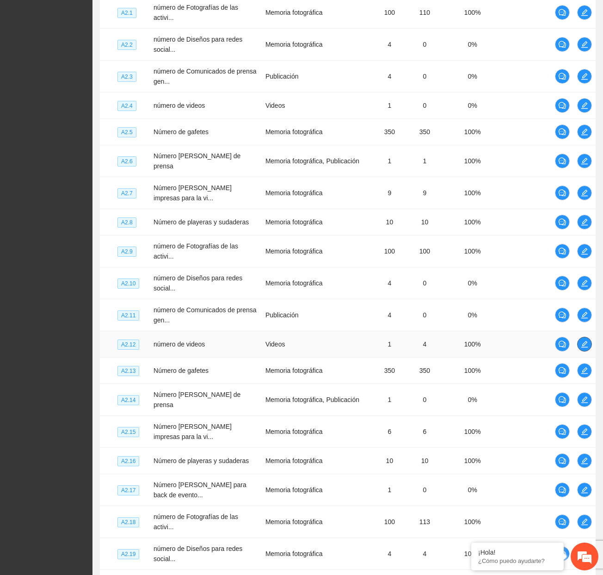
click at [581, 348] on icon "edit" at bounding box center [584, 343] width 7 height 7
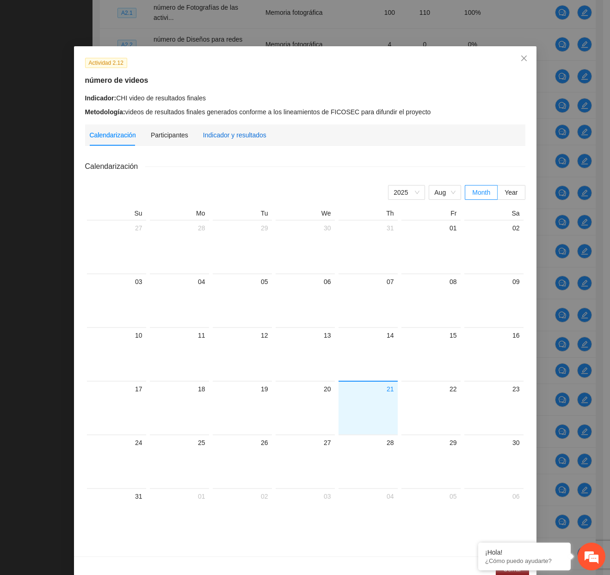
click at [212, 138] on div "Indicador y resultados" at bounding box center [234, 135] width 63 height 10
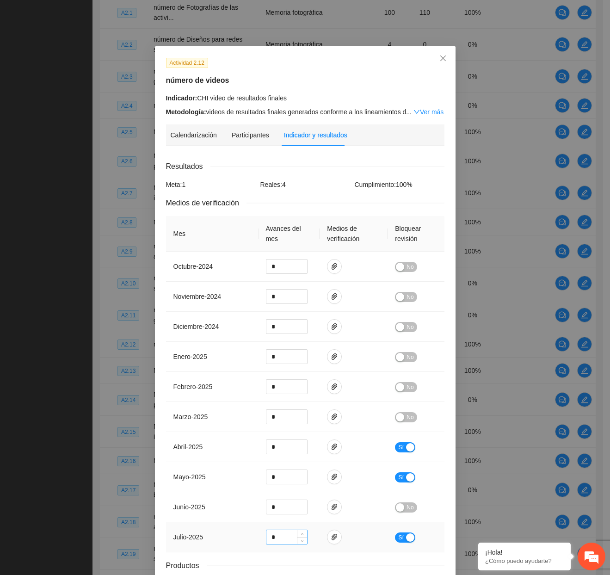
click at [286, 535] on input "*" at bounding box center [286, 537] width 41 height 14
click at [332, 534] on icon "paper-clip" at bounding box center [333, 536] width 7 height 7
drag, startPoint x: 281, startPoint y: 535, endPoint x: 246, endPoint y: 532, distance: 35.7
click at [246, 532] on tr "julio - 2025 * Sí" at bounding box center [305, 537] width 278 height 30
type input "*"
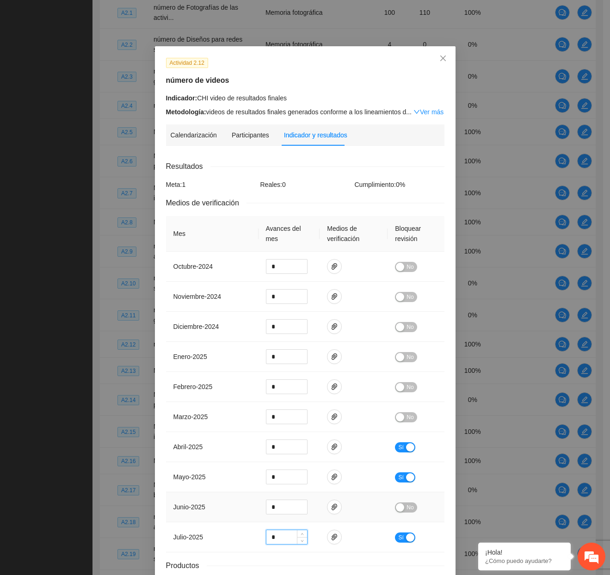
click at [398, 510] on div "button" at bounding box center [400, 507] width 8 height 8
click at [405, 424] on td "No" at bounding box center [415, 417] width 56 height 30
click at [401, 417] on button "No" at bounding box center [406, 417] width 22 height 10
click at [409, 384] on span "No" at bounding box center [409, 387] width 7 height 10
click at [406, 352] on span "No" at bounding box center [409, 357] width 7 height 10
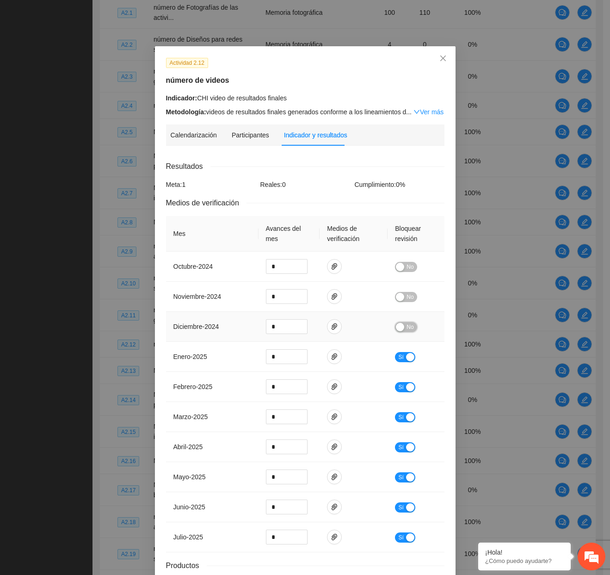
click at [406, 322] on span "No" at bounding box center [409, 327] width 7 height 10
click at [406, 300] on span "No" at bounding box center [409, 297] width 7 height 10
click at [406, 271] on span "No" at bounding box center [409, 267] width 7 height 10
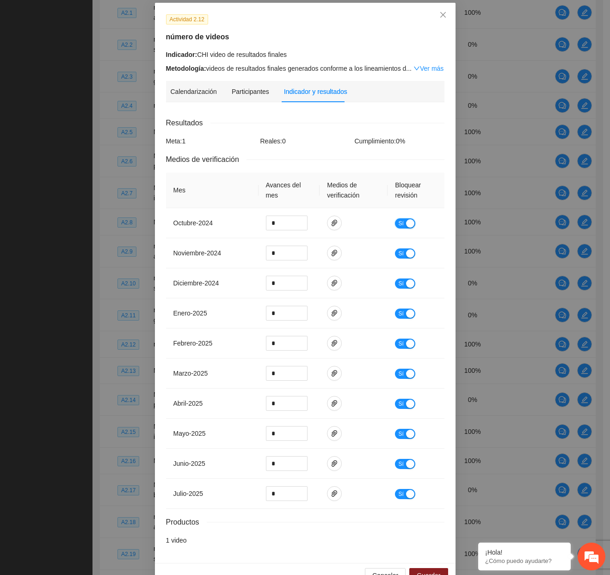
scroll to position [67, 0]
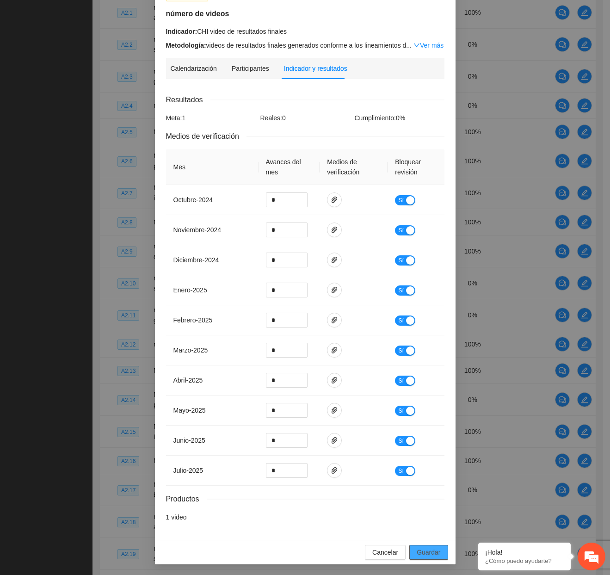
click at [419, 554] on span "Guardar" at bounding box center [428, 552] width 24 height 10
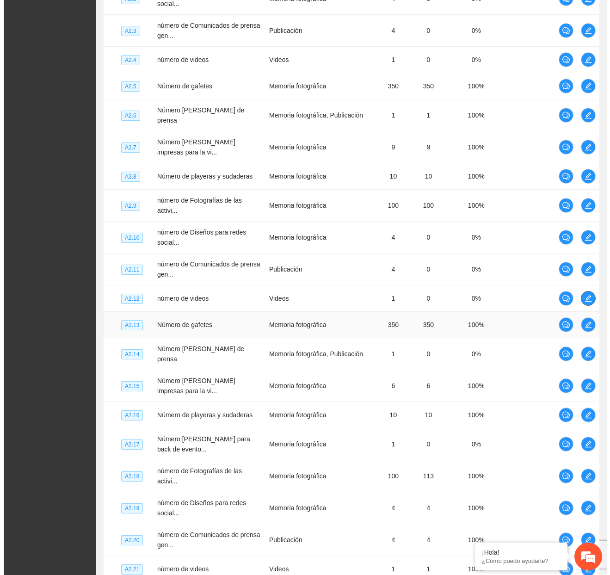
scroll to position [1572, 0]
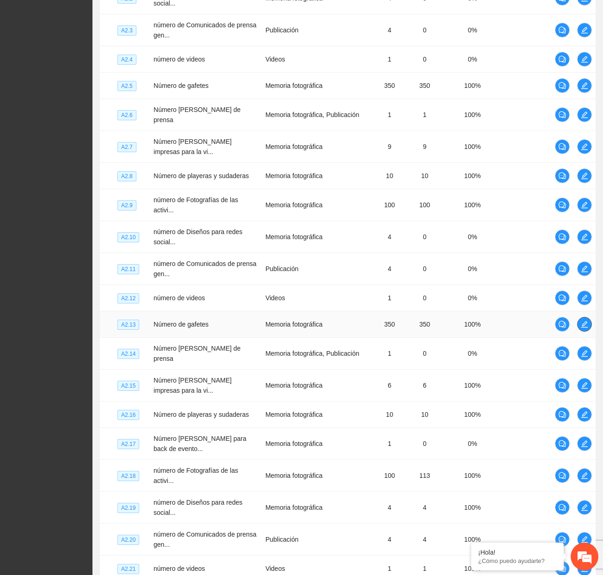
click at [582, 327] on icon "edit" at bounding box center [584, 323] width 7 height 7
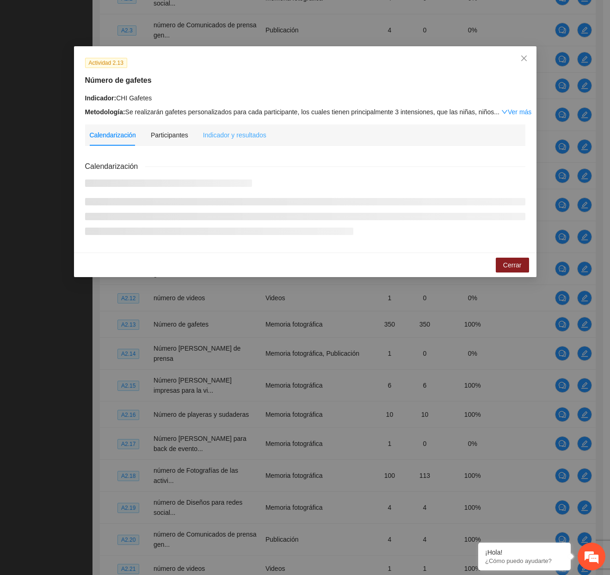
click at [248, 143] on div "Indicador y resultados" at bounding box center [234, 134] width 63 height 21
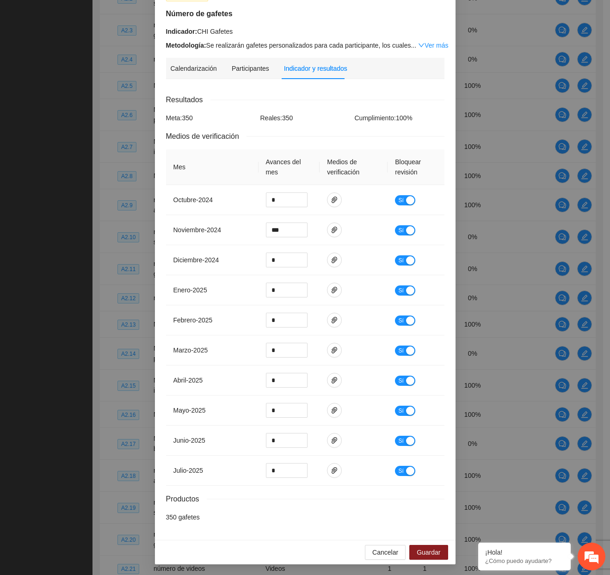
click at [382, 543] on div "Cancelar Guardar" at bounding box center [305, 551] width 300 height 24
drag, startPoint x: 382, startPoint y: 547, endPoint x: 383, endPoint y: 535, distance: 12.1
click at [382, 547] on span "Cancelar" at bounding box center [385, 552] width 26 height 10
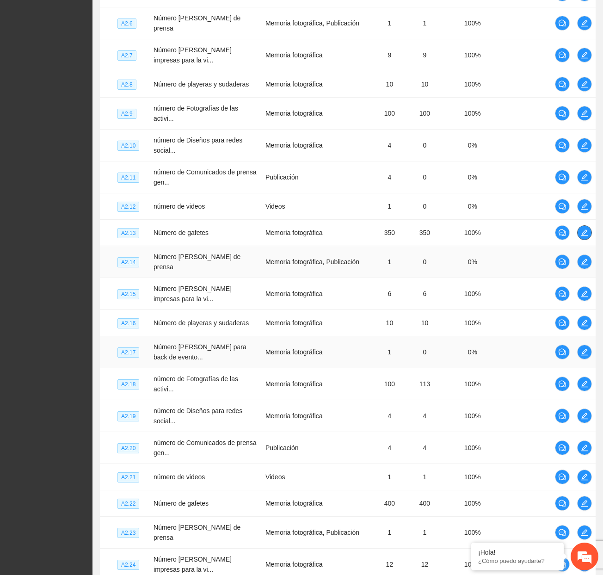
scroll to position [1665, 0]
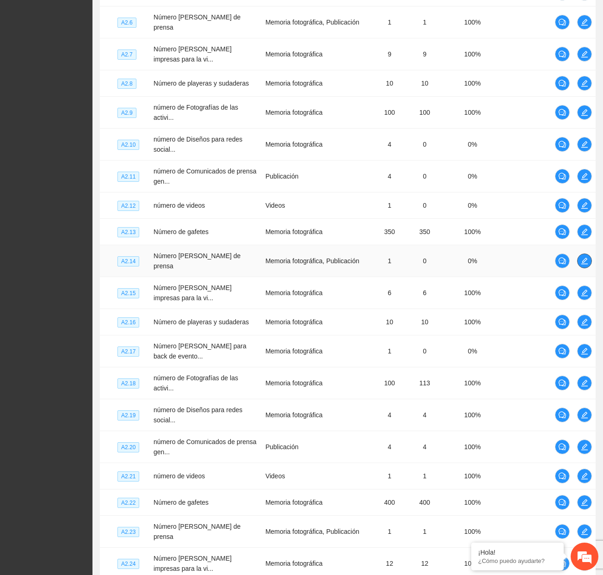
click at [587, 261] on icon "edit" at bounding box center [584, 260] width 7 height 7
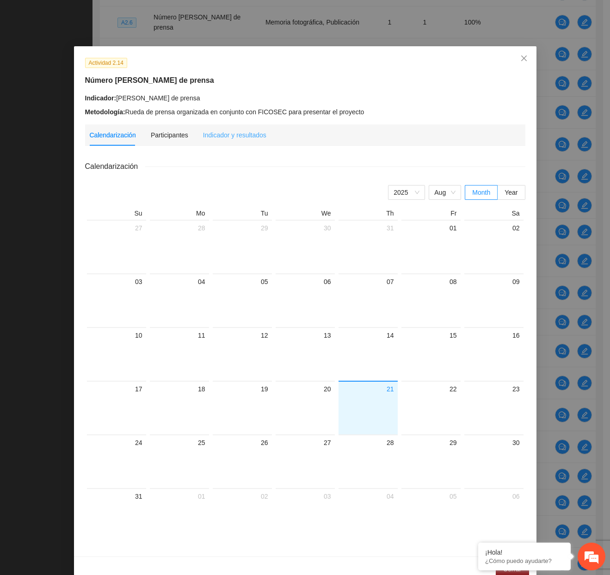
click at [233, 143] on div "Indicador y resultados" at bounding box center [234, 134] width 63 height 21
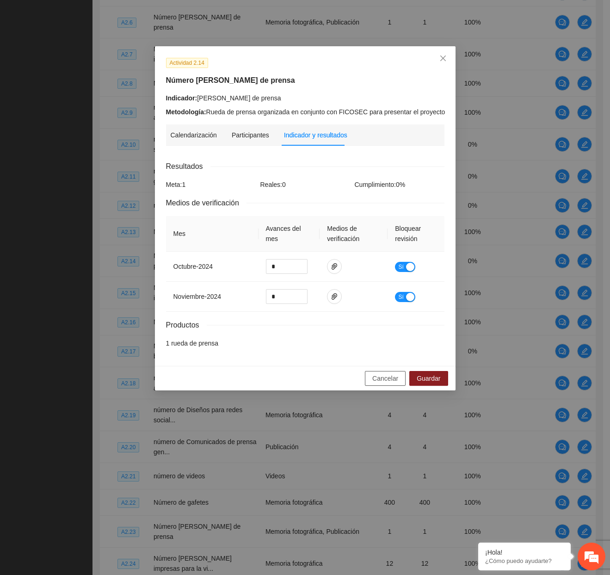
click at [384, 384] on button "Cancelar" at bounding box center [385, 378] width 41 height 15
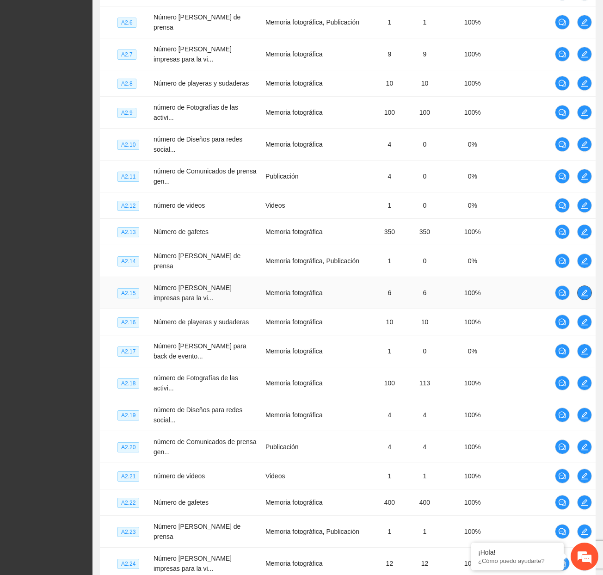
click at [581, 297] on button "button" at bounding box center [584, 292] width 15 height 15
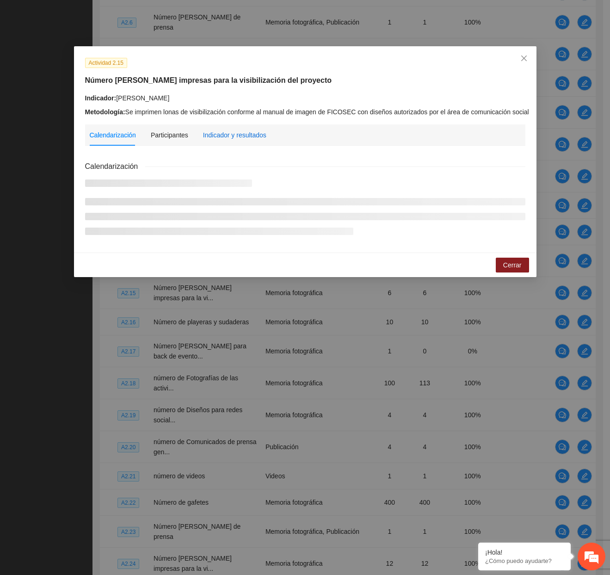
click at [239, 138] on div "Indicador y resultados" at bounding box center [234, 135] width 63 height 10
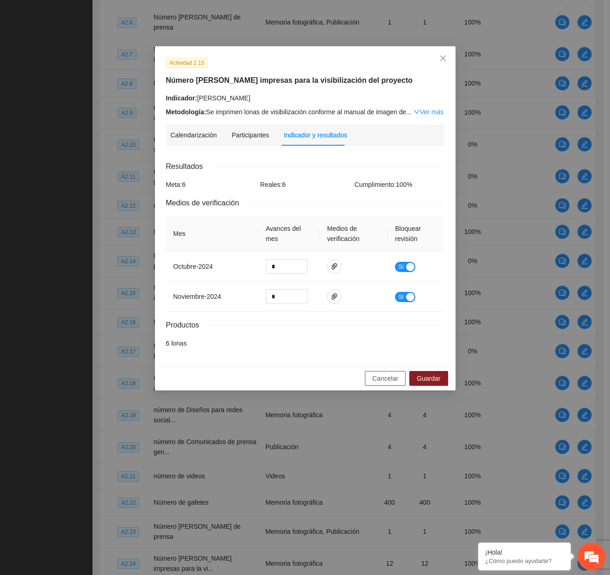
click at [394, 377] on span "Cancelar" at bounding box center [385, 378] width 26 height 10
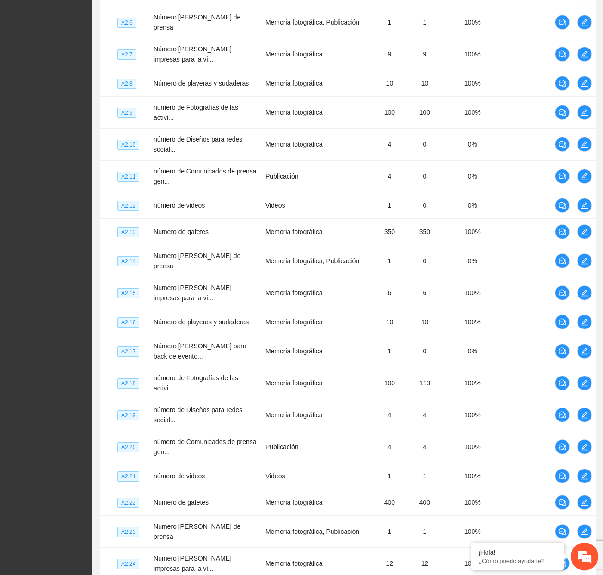
click at [590, 325] on span "edit" at bounding box center [584, 321] width 14 height 7
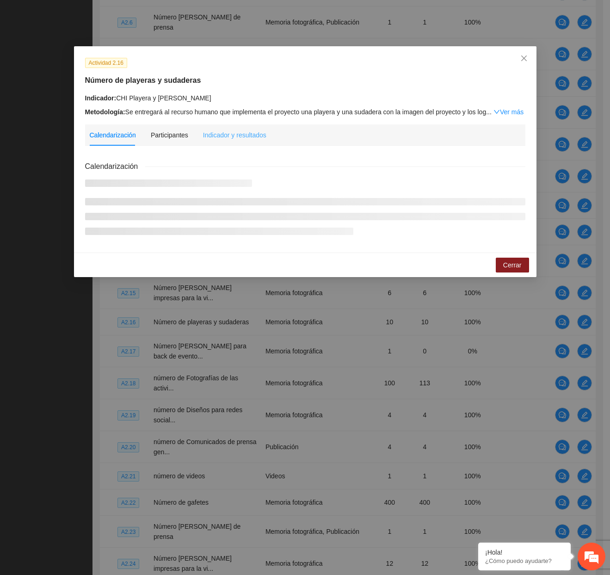
click at [243, 140] on div "Indicador y resultados" at bounding box center [234, 134] width 63 height 21
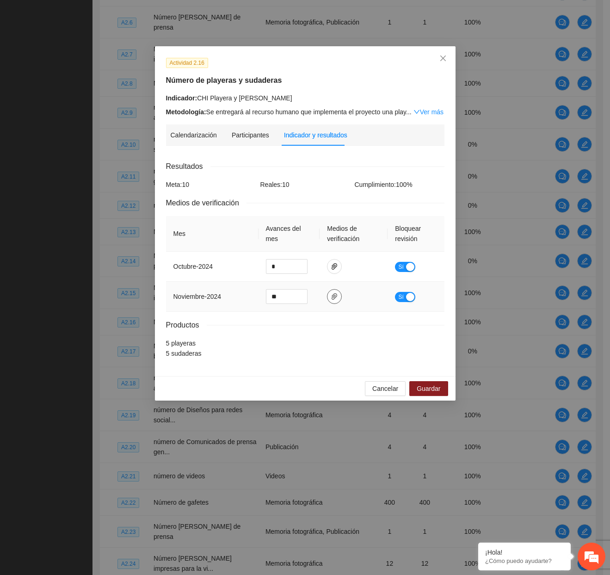
click at [339, 295] on span "paper-clip" at bounding box center [334, 296] width 14 height 7
click at [372, 383] on button "Cancelar" at bounding box center [385, 388] width 41 height 15
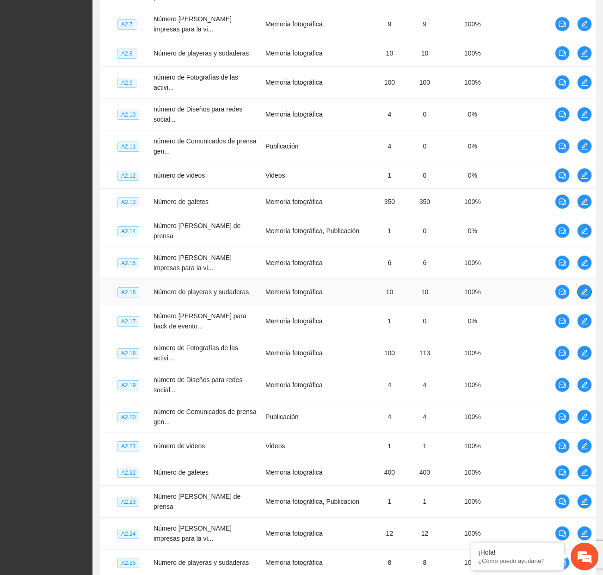
scroll to position [1711, 0]
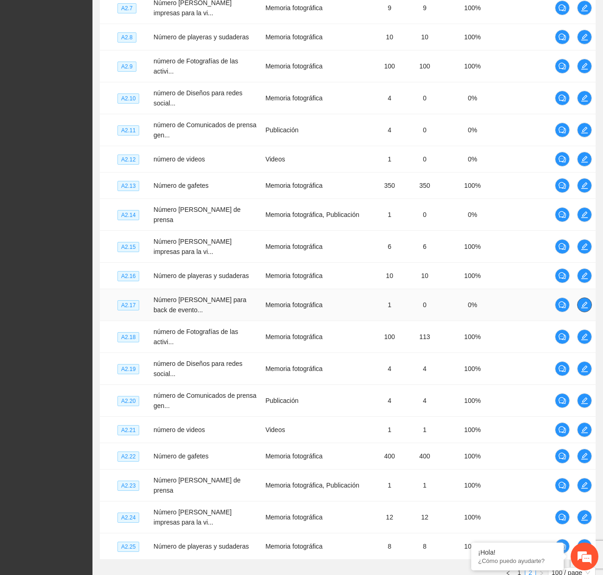
click at [587, 308] on icon "edit" at bounding box center [584, 304] width 7 height 7
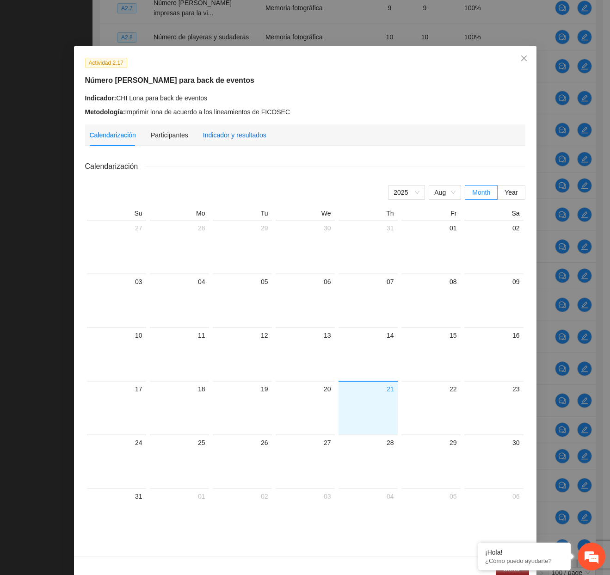
click at [222, 137] on div "Indicador y resultados" at bounding box center [234, 135] width 63 height 10
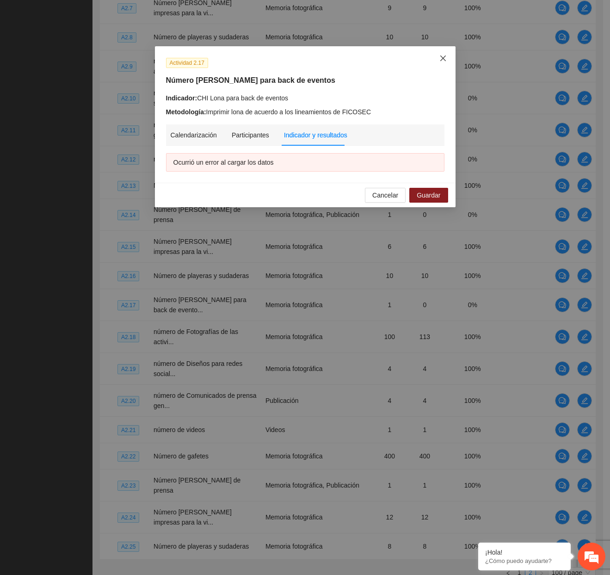
click at [448, 57] on span "Close" at bounding box center [442, 58] width 25 height 25
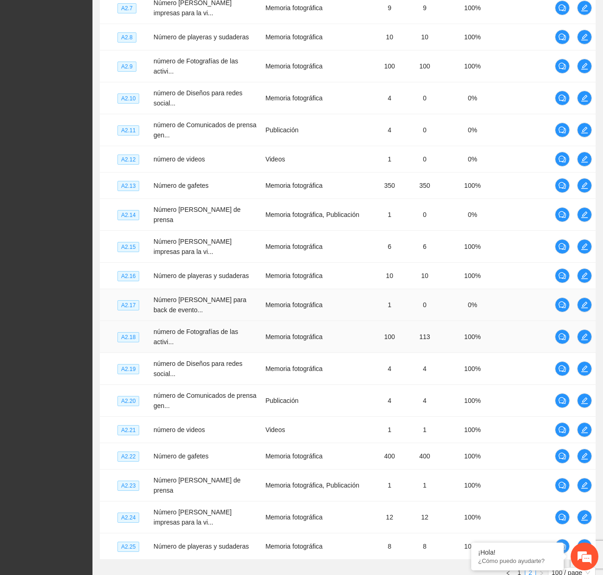
click at [574, 312] on td at bounding box center [584, 305] width 22 height 32
click at [581, 308] on icon "edit" at bounding box center [584, 304] width 7 height 7
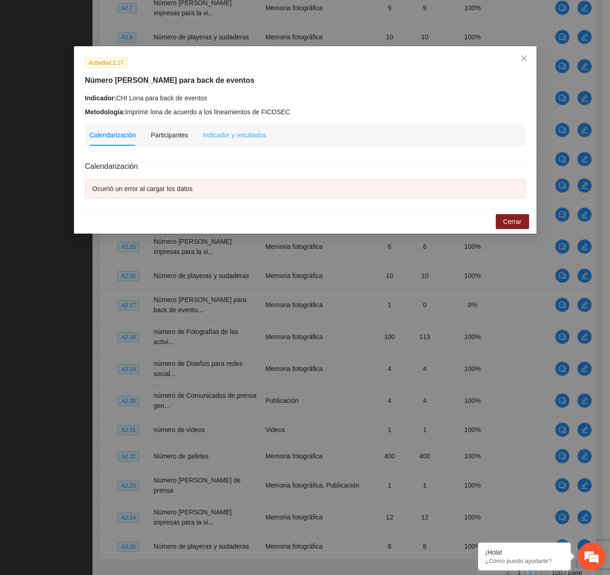
click at [253, 145] on div "Calendarización Participantes Indicador y resultados Calendarización Ocurrió un…" at bounding box center [305, 160] width 440 height 73
click at [251, 136] on div "Indicador y resultados" at bounding box center [234, 135] width 63 height 10
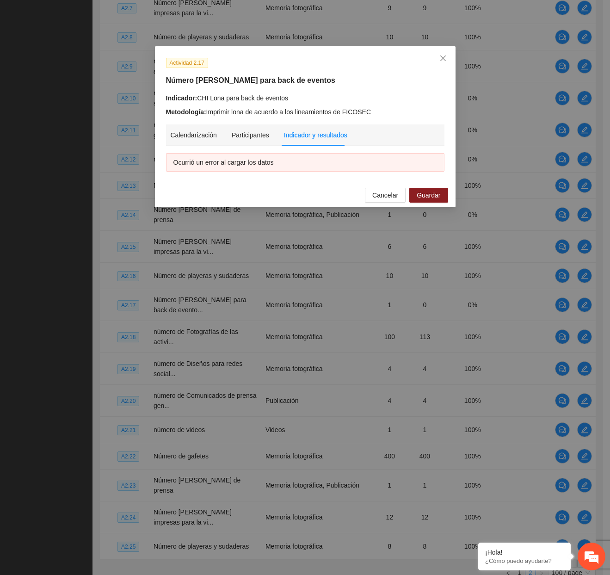
click at [459, 50] on div "Actividad 2.17 Número de lonas para back de eventos Indicador: CHI Lona para ba…" at bounding box center [305, 287] width 610 height 575
click at [449, 53] on span "Close" at bounding box center [442, 58] width 25 height 25
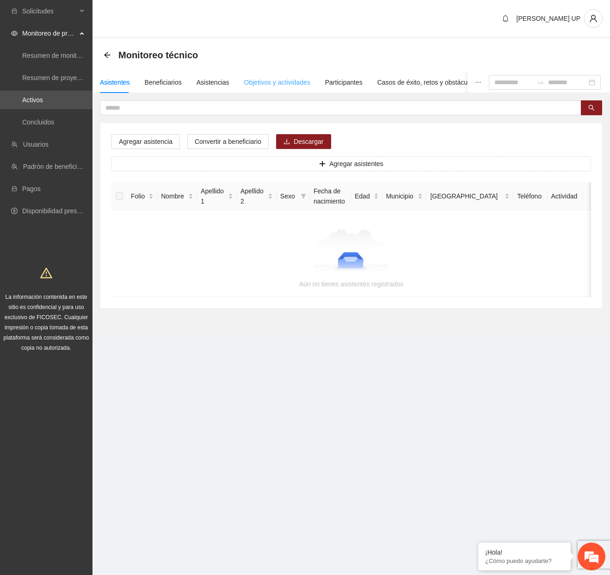
click at [266, 87] on div "Objetivos y actividades" at bounding box center [277, 82] width 66 height 21
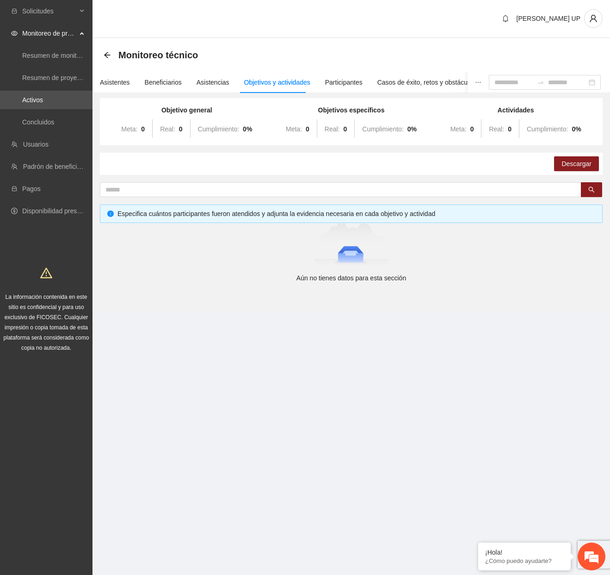
click at [266, 88] on div "Objetivos y actividades" at bounding box center [277, 82] width 66 height 21
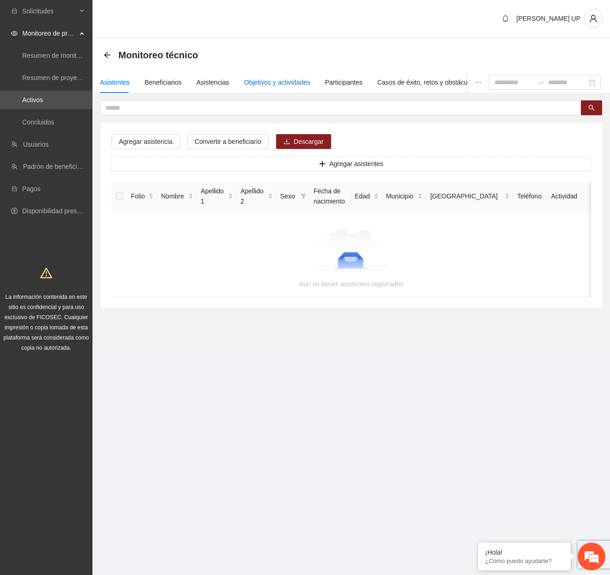
click at [245, 80] on div "Objetivos y actividades" at bounding box center [277, 82] width 66 height 10
click at [255, 81] on div "Objetivos y actividades" at bounding box center [277, 82] width 66 height 10
click at [294, 88] on div "Objetivos y actividades" at bounding box center [277, 82] width 66 height 21
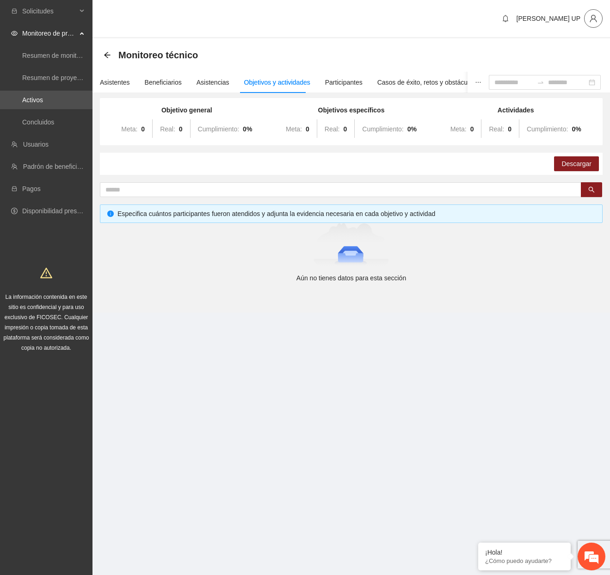
click at [587, 23] on button "button" at bounding box center [593, 18] width 18 height 18
click at [569, 59] on li "Cerrar sesión" at bounding box center [568, 53] width 69 height 15
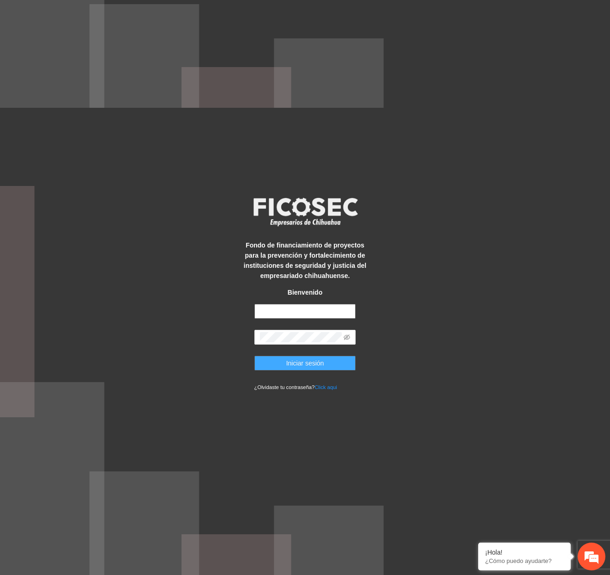
type input "**********"
click at [286, 367] on span "Iniciar sesión" at bounding box center [305, 363] width 38 height 10
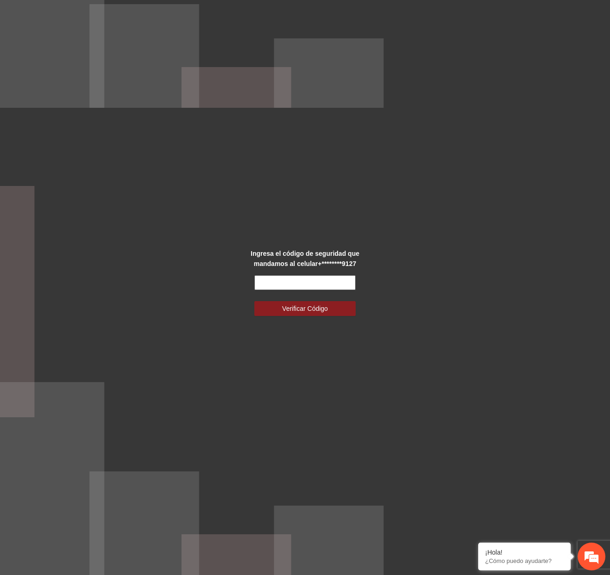
click at [294, 282] on input "text" at bounding box center [305, 282] width 102 height 15
type input "******"
click at [254, 301] on button "Verificar Código" at bounding box center [305, 308] width 102 height 15
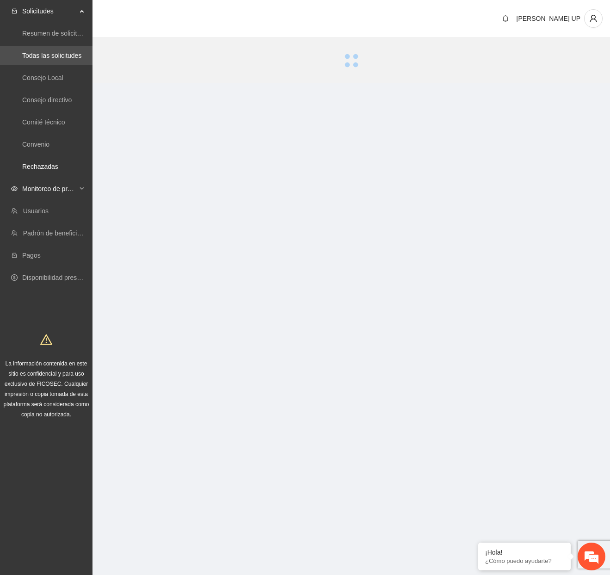
click at [71, 188] on span "Monitoreo de proyectos" at bounding box center [49, 188] width 55 height 18
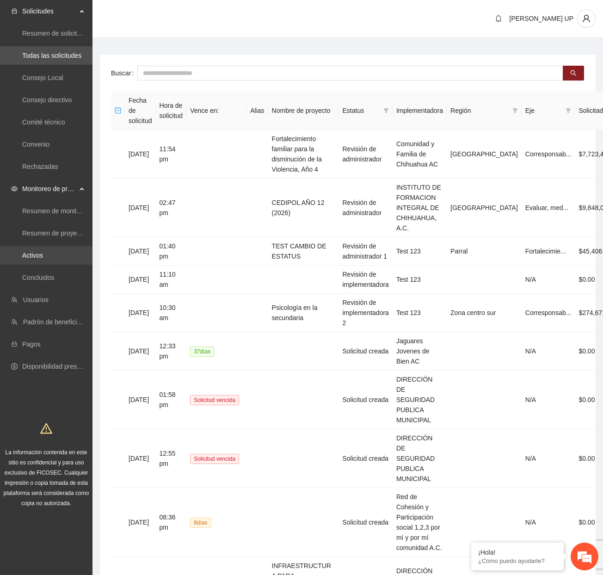
click at [43, 257] on link "Activos" at bounding box center [32, 254] width 21 height 7
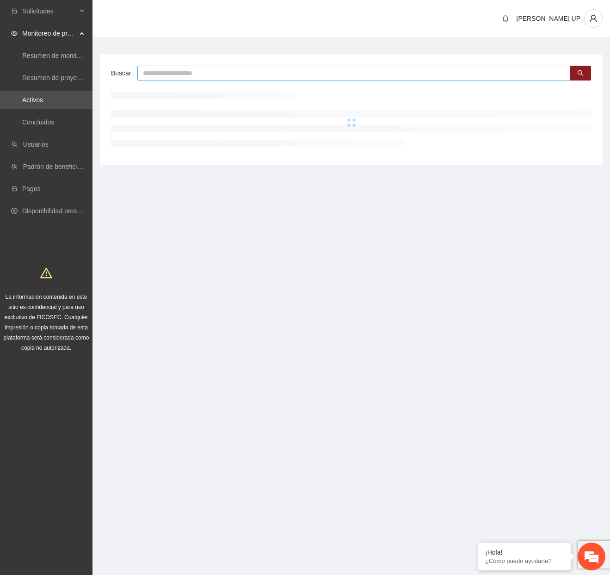
click at [172, 66] on div "Buscar" at bounding box center [351, 110] width 502 height 110
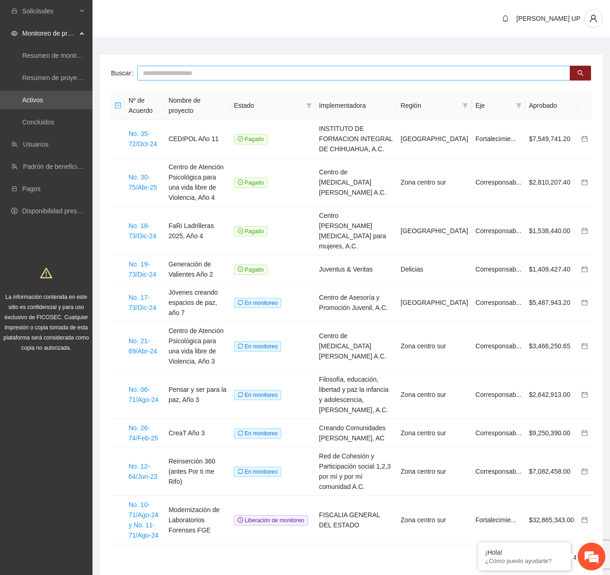
click at [172, 66] on input "text" at bounding box center [353, 73] width 433 height 15
type input "******"
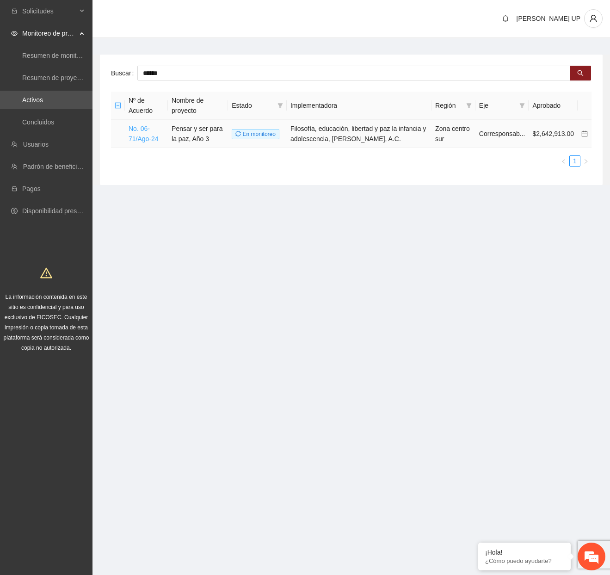
click at [150, 134] on link "No. 06-71/Ago-24" at bounding box center [143, 134] width 30 height 18
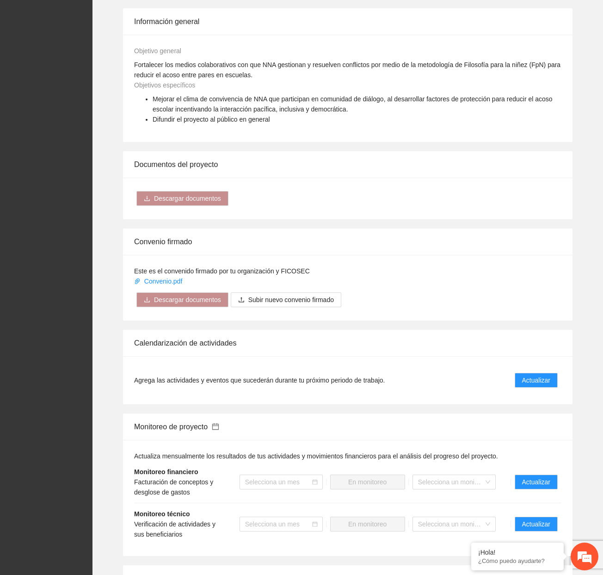
click at [514, 516] on li "Actualizar" at bounding box center [536, 523] width 50 height 15
click at [516, 516] on button "Actualizar" at bounding box center [535, 523] width 43 height 15
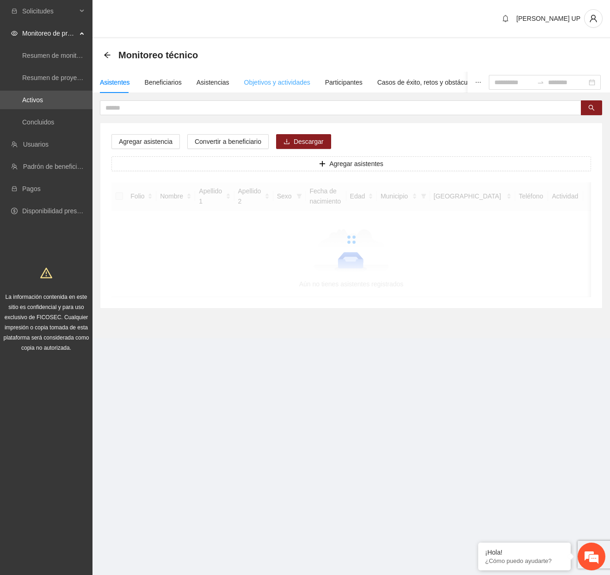
click at [305, 88] on div "Objetivos y actividades" at bounding box center [277, 82] width 66 height 21
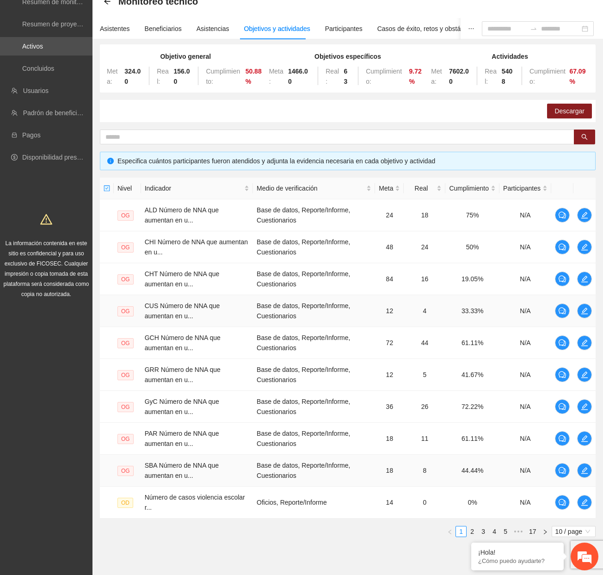
scroll to position [86, 0]
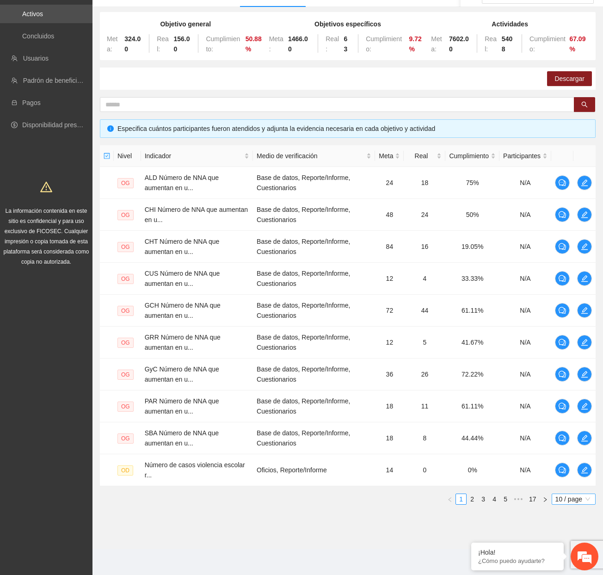
click at [571, 502] on span "10 / page" at bounding box center [573, 499] width 37 height 10
click at [567, 560] on div "100 / page" at bounding box center [573, 560] width 33 height 10
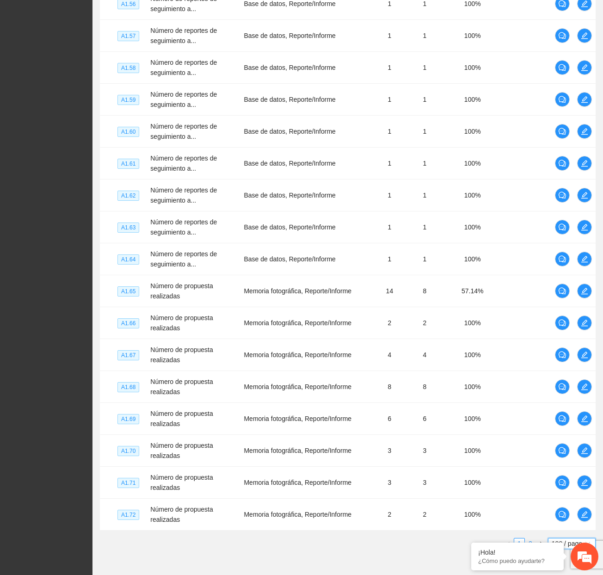
click at [532, 538] on link "2" at bounding box center [530, 543] width 10 height 10
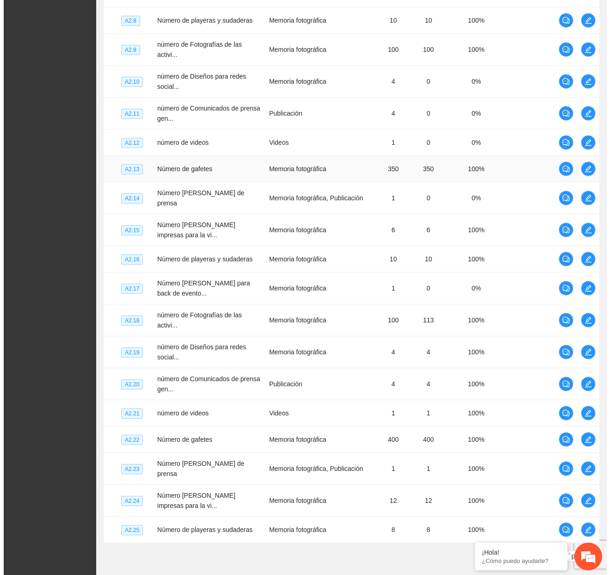
scroll to position [1744, 0]
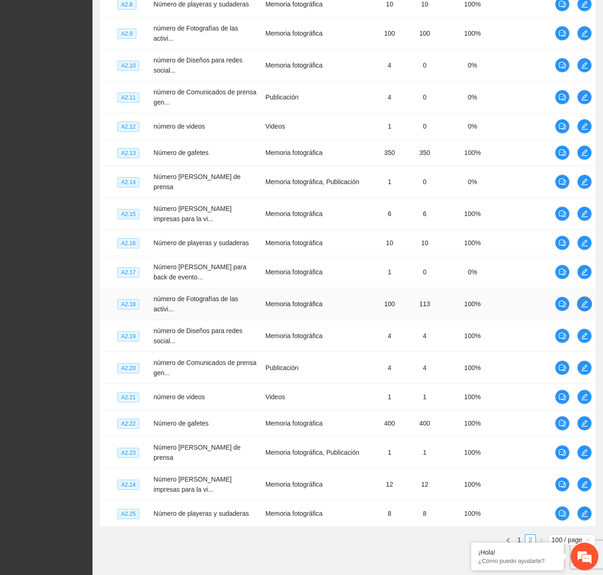
click at [587, 307] on icon "edit" at bounding box center [584, 303] width 7 height 7
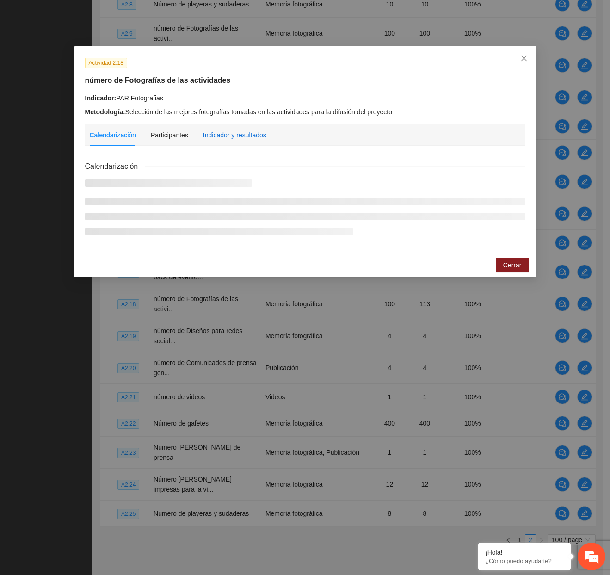
click at [239, 133] on div "Indicador y resultados" at bounding box center [234, 135] width 63 height 10
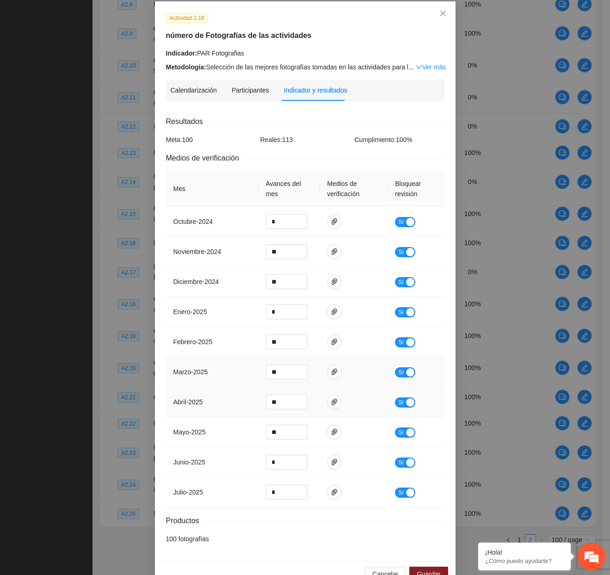
scroll to position [67, 0]
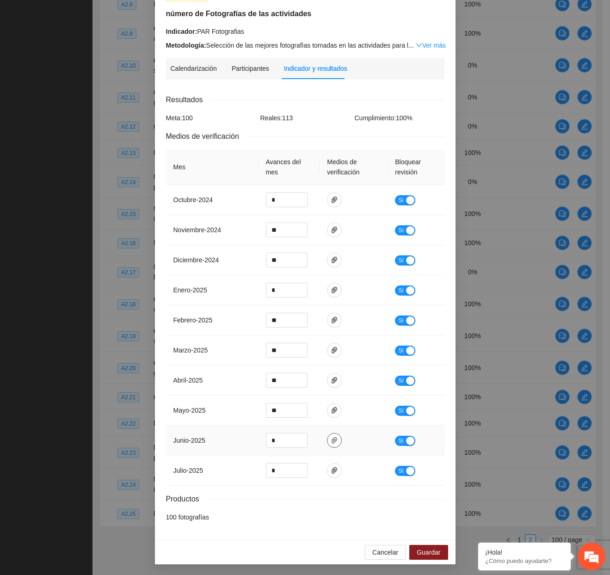
click at [334, 441] on span "paper-clip" at bounding box center [334, 439] width 14 height 7
click at [332, 463] on button "button" at bounding box center [334, 470] width 15 height 15
drag, startPoint x: 391, startPoint y: 469, endPoint x: 398, endPoint y: 471, distance: 7.9
click at [391, 469] on td "Sí" at bounding box center [415, 470] width 56 height 30
click at [399, 471] on span "Sí" at bounding box center [401, 470] width 6 height 10
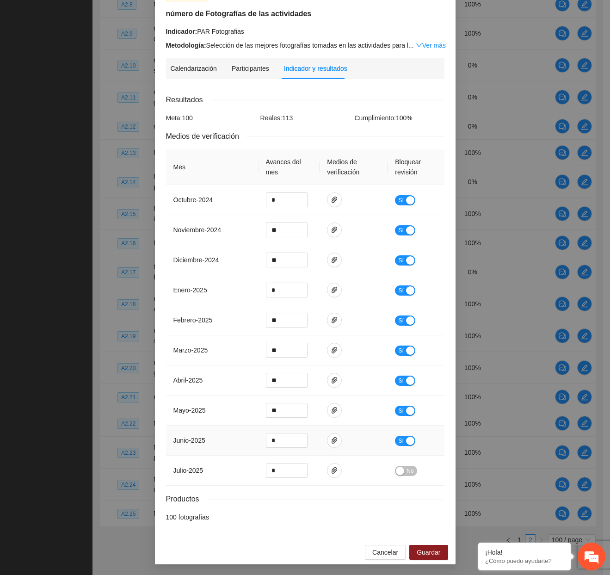
click at [403, 445] on button "Sí" at bounding box center [405, 440] width 20 height 10
click at [429, 547] on span "Guardar" at bounding box center [428, 552] width 24 height 10
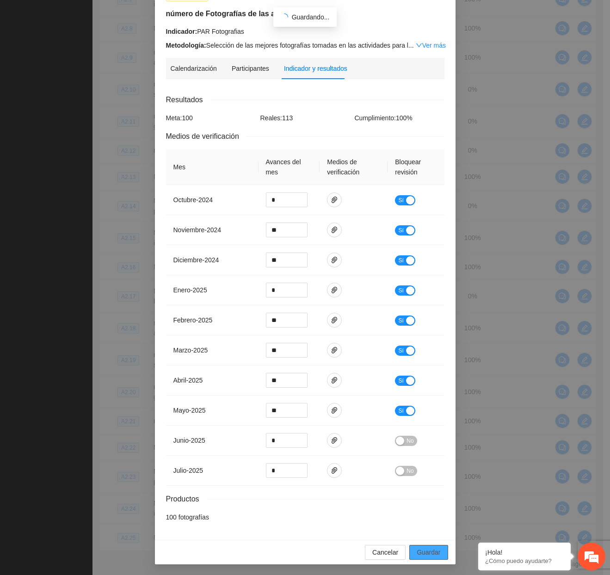
click at [420, 547] on span "Guardar" at bounding box center [428, 552] width 24 height 10
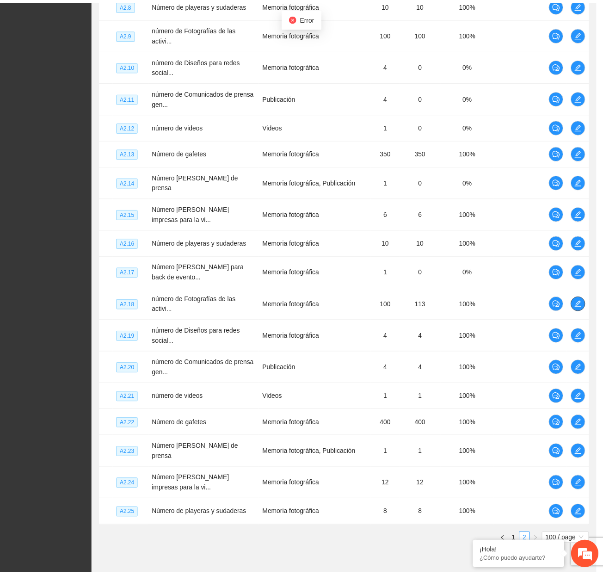
scroll to position [0, 0]
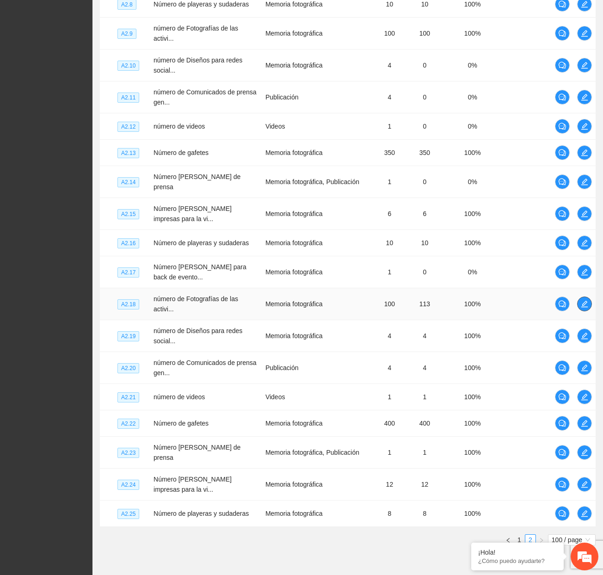
click at [590, 307] on span "edit" at bounding box center [584, 303] width 14 height 7
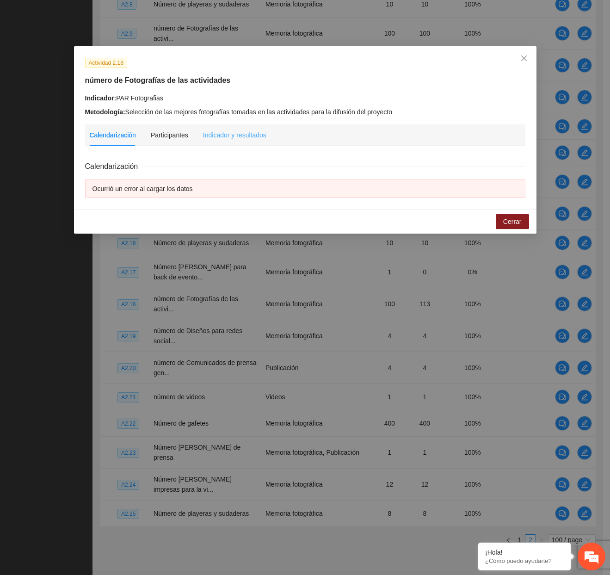
click at [241, 141] on div "Indicador y resultados" at bounding box center [234, 134] width 63 height 21
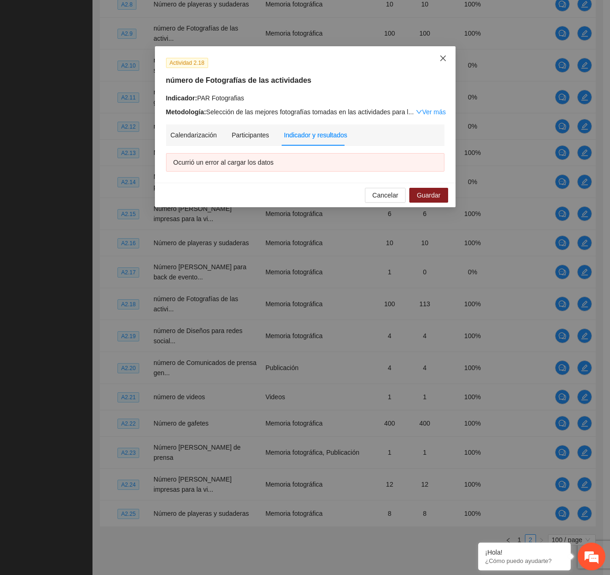
click at [447, 55] on span "Close" at bounding box center [442, 58] width 25 height 25
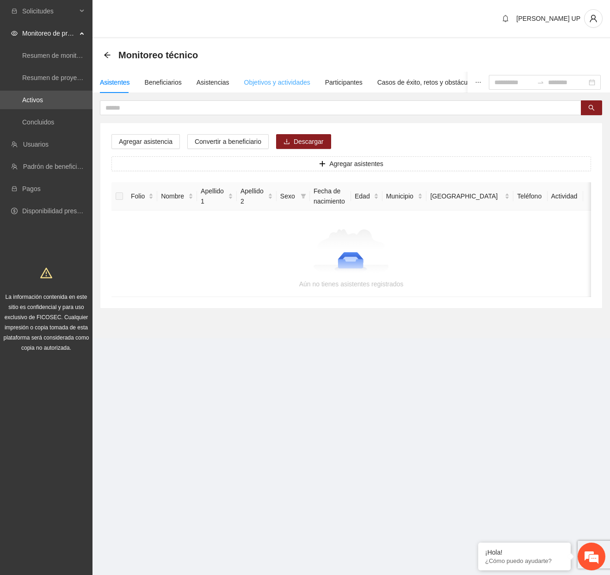
click at [283, 75] on div "Objetivos y actividades" at bounding box center [277, 82] width 66 height 21
click at [272, 78] on div "Objetivos y actividades" at bounding box center [277, 82] width 66 height 10
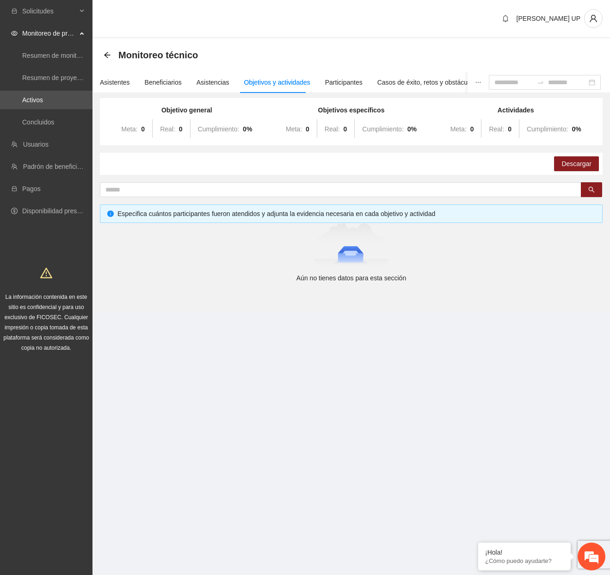
click at [272, 78] on div "Objetivos y actividades" at bounding box center [277, 82] width 66 height 10
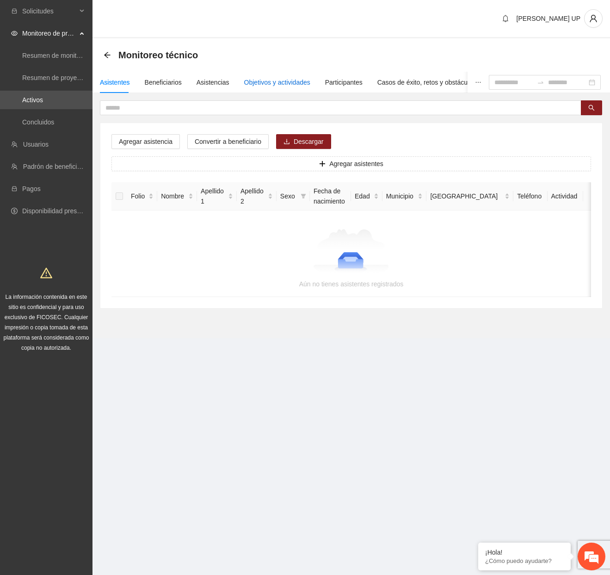
click at [281, 85] on div "Objetivos y actividades" at bounding box center [277, 82] width 66 height 10
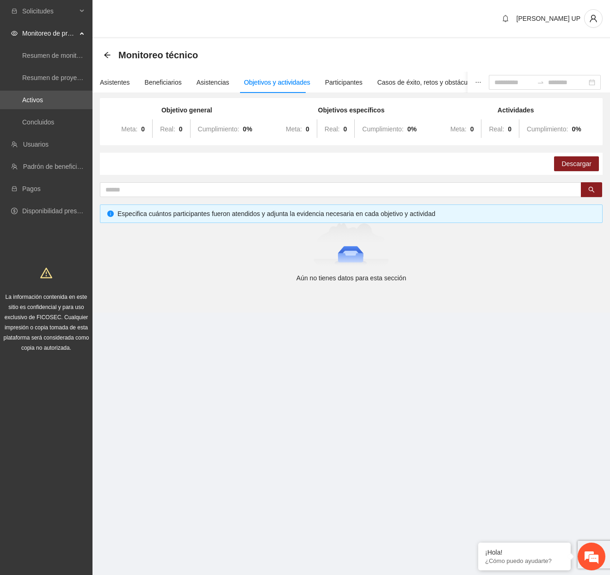
click at [281, 85] on div "Objetivos y actividades" at bounding box center [277, 82] width 66 height 10
click at [587, 24] on button "button" at bounding box center [593, 18] width 18 height 18
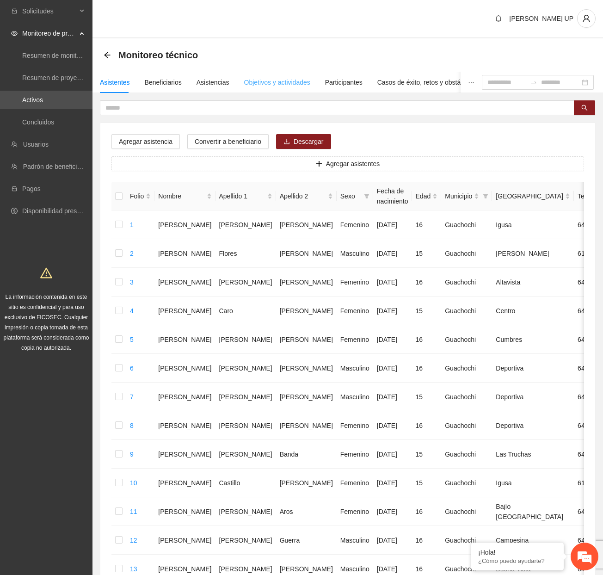
click at [253, 91] on div "Objetivos y actividades" at bounding box center [277, 82] width 66 height 21
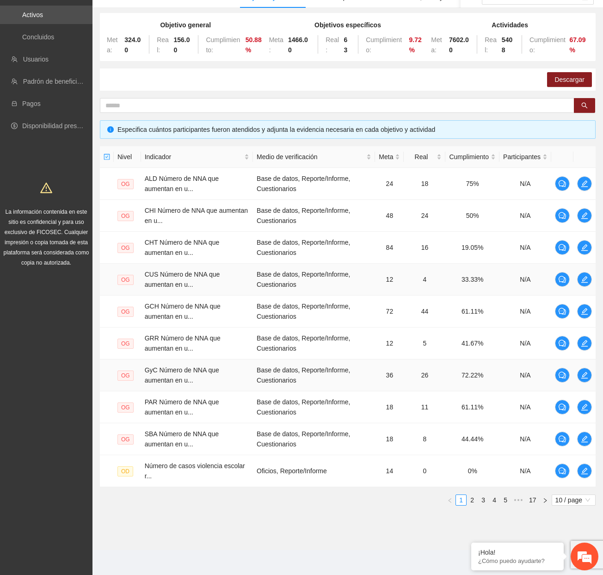
scroll to position [86, 0]
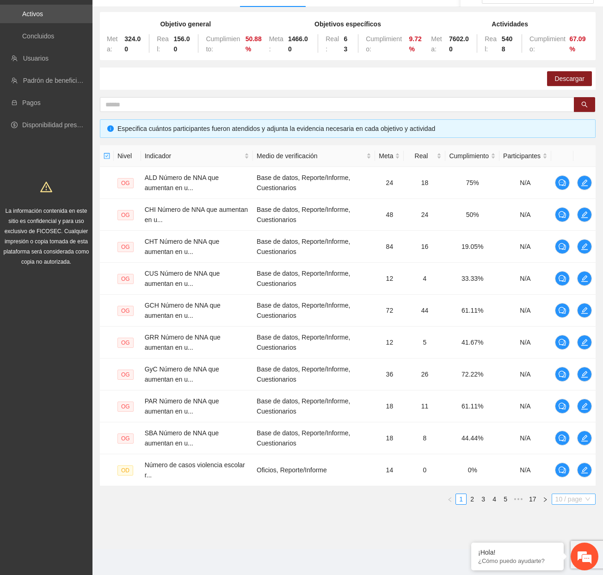
click at [568, 497] on span "10 / page" at bounding box center [573, 499] width 37 height 10
click at [569, 560] on div "100 / page" at bounding box center [573, 560] width 33 height 10
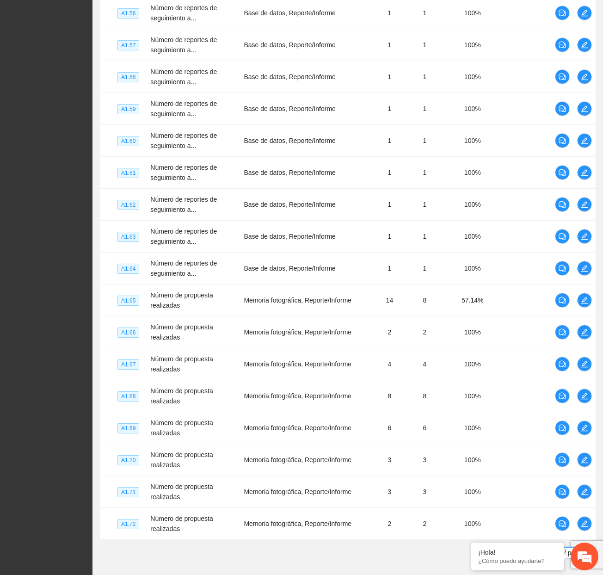
scroll to position [2912, 0]
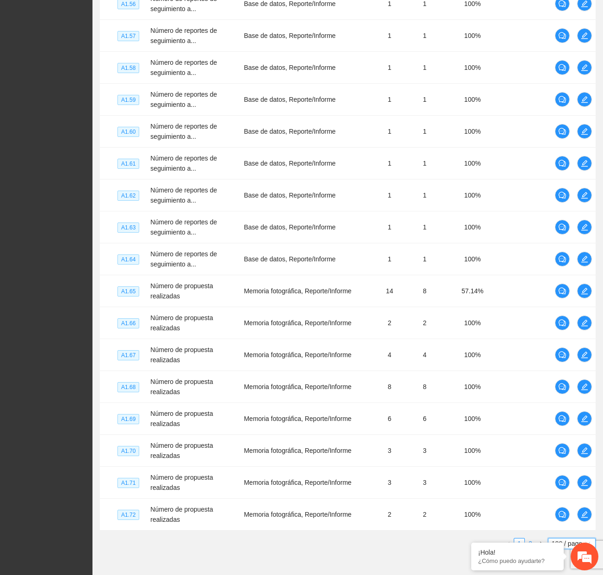
click at [530, 538] on link "2" at bounding box center [530, 543] width 10 height 10
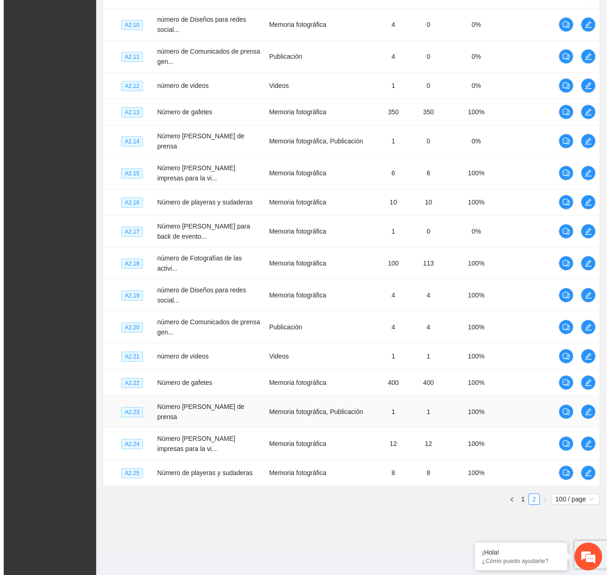
scroll to position [1790, 0]
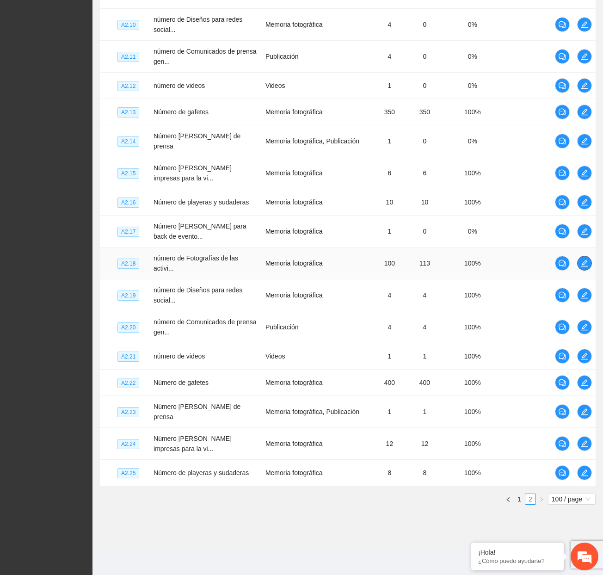
click at [582, 263] on icon "edit" at bounding box center [584, 262] width 7 height 7
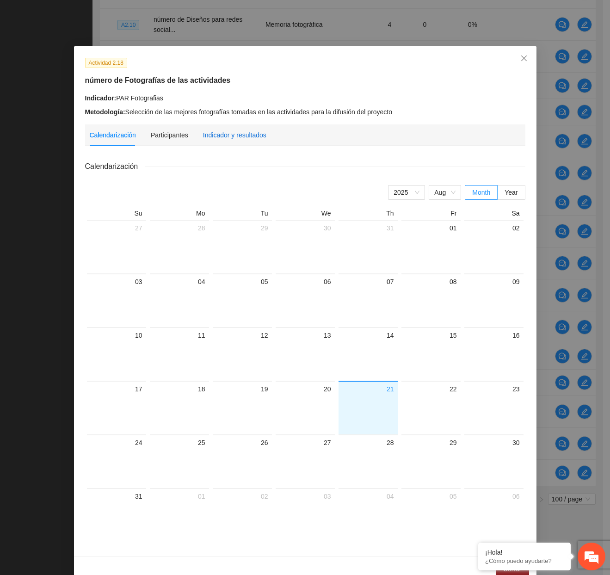
click at [230, 132] on div "Indicador y resultados" at bounding box center [234, 135] width 63 height 10
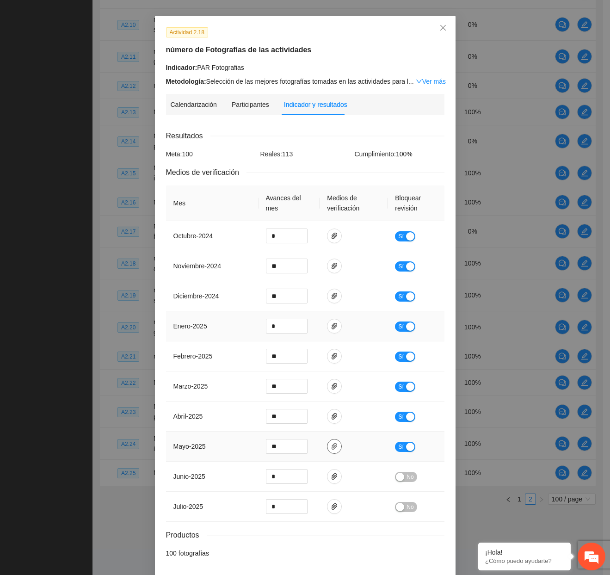
scroll to position [67, 0]
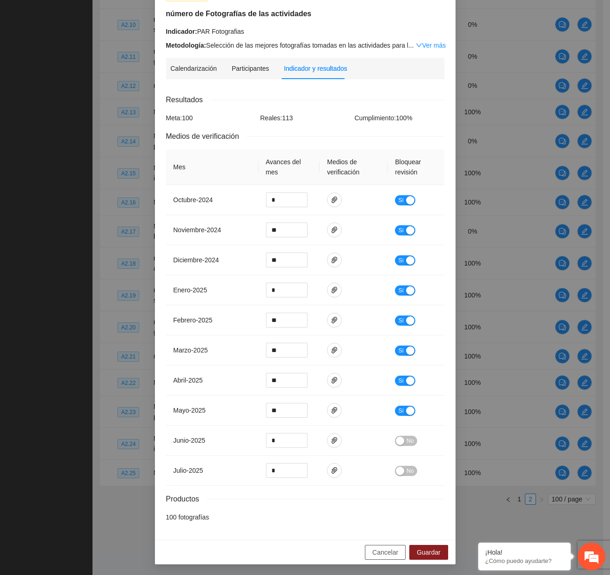
click at [372, 549] on span "Cancelar" at bounding box center [385, 552] width 26 height 10
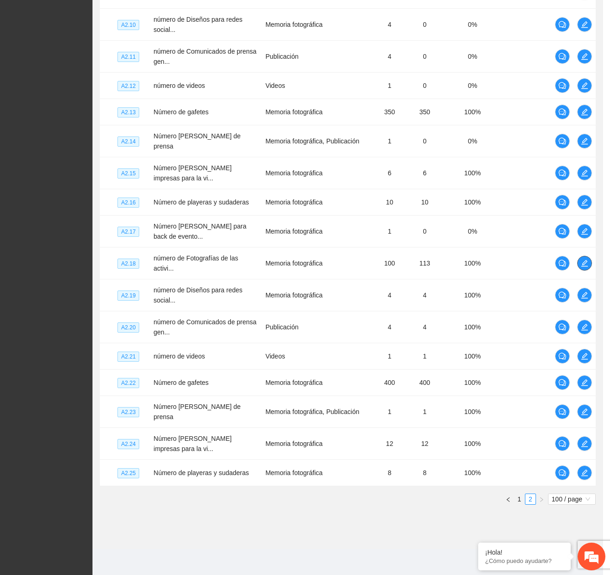
scroll to position [1768, 0]
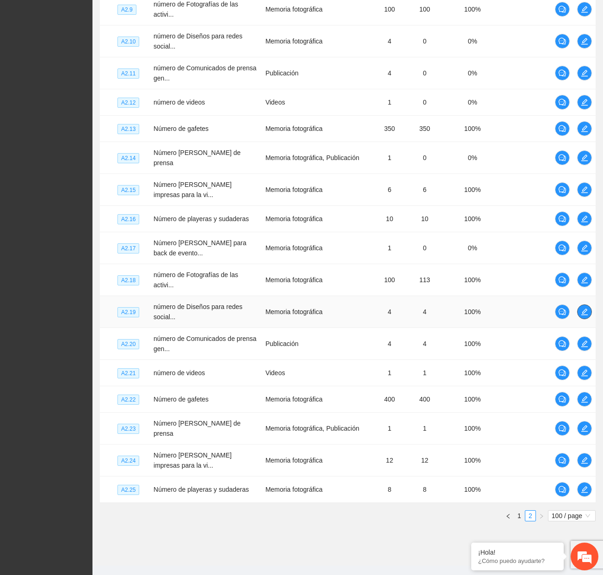
click at [590, 315] on span "edit" at bounding box center [584, 311] width 14 height 7
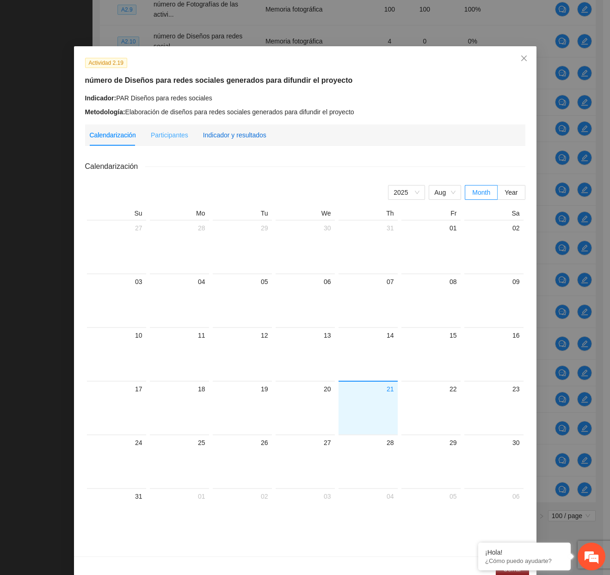
click at [236, 135] on div "Indicador y resultados" at bounding box center [234, 135] width 63 height 10
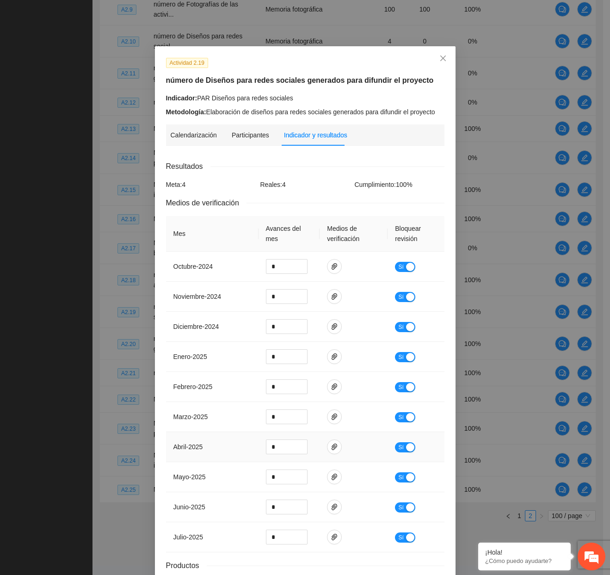
scroll to position [67, 0]
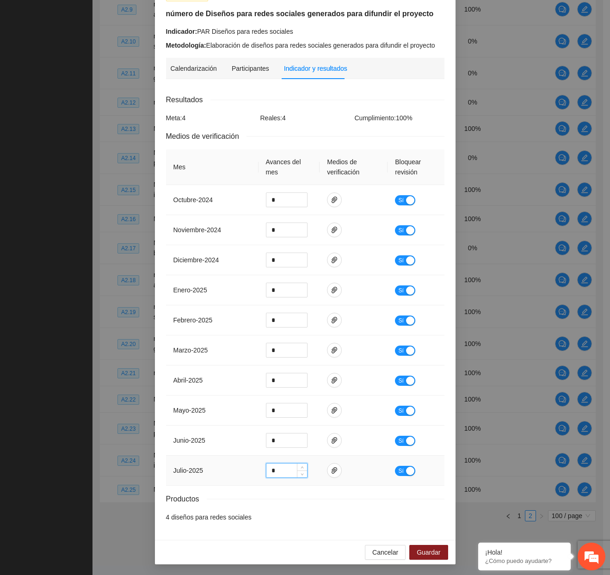
drag, startPoint x: 275, startPoint y: 471, endPoint x: 268, endPoint y: 472, distance: 8.1
click at [242, 470] on tr "julio - 2025 * Sí" at bounding box center [305, 470] width 278 height 30
click at [334, 471] on icon "paper-clip" at bounding box center [333, 469] width 7 height 7
type input "*"
click at [431, 546] on button "Guardar" at bounding box center [428, 551] width 38 height 15
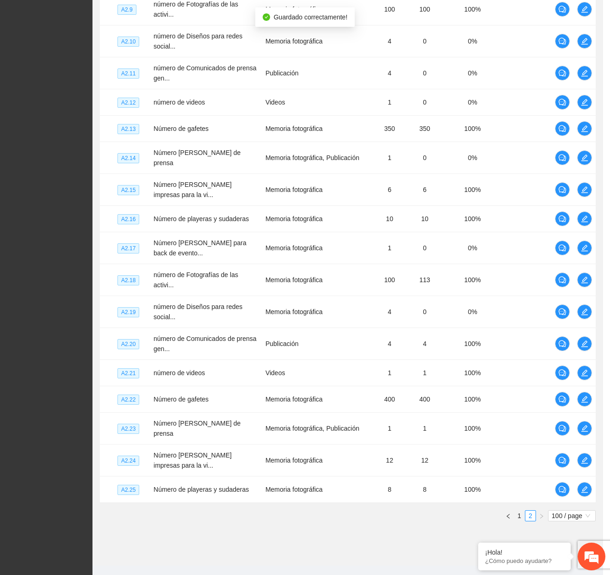
scroll to position [20, 0]
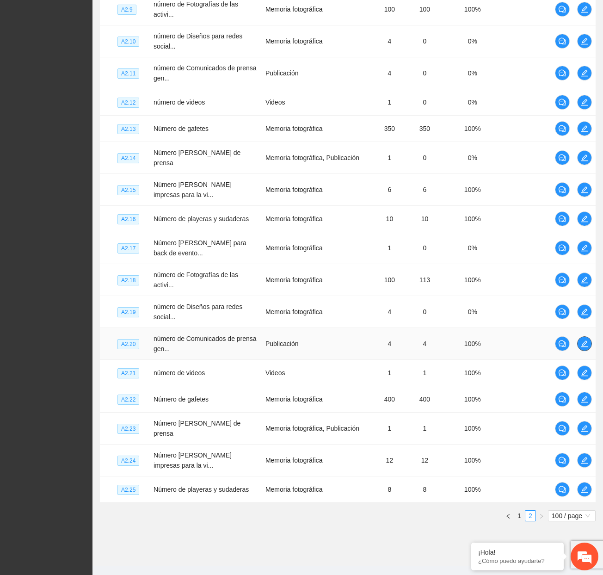
click at [582, 347] on icon "edit" at bounding box center [584, 343] width 7 height 7
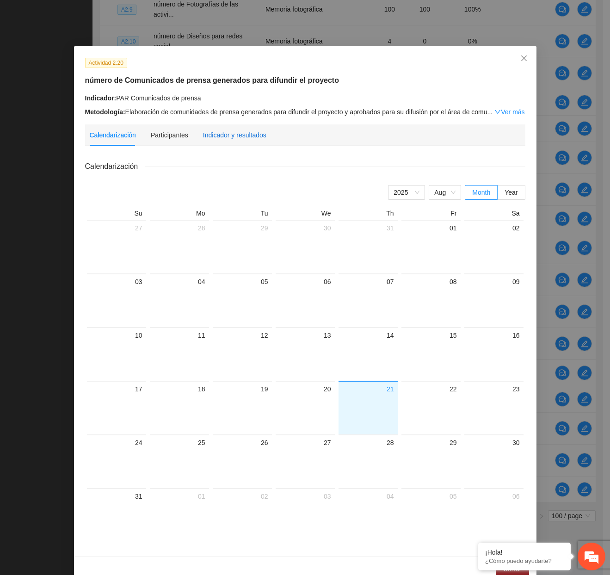
click at [258, 135] on div "Indicador y resultados" at bounding box center [234, 135] width 63 height 10
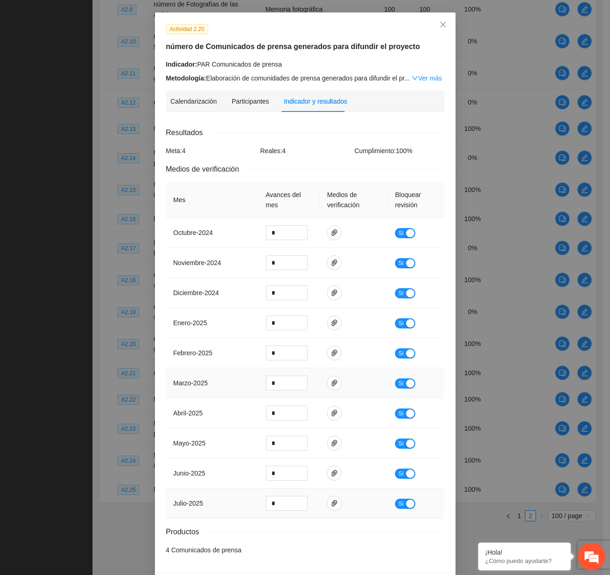
scroll to position [67, 0]
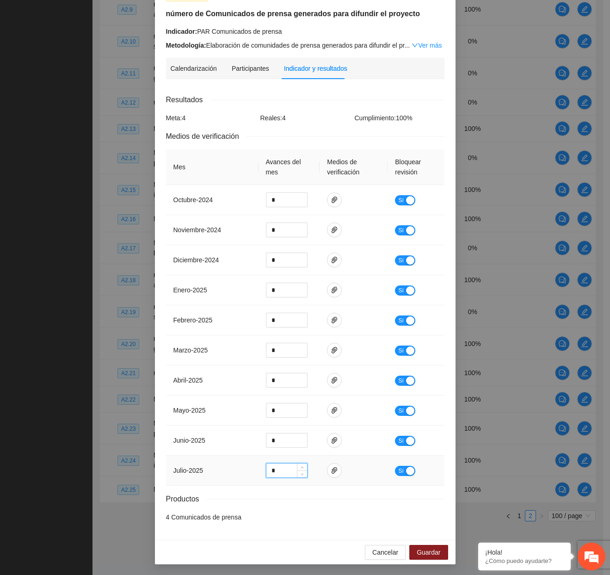
drag, startPoint x: 280, startPoint y: 469, endPoint x: 249, endPoint y: 466, distance: 30.6
click at [246, 469] on tr "julio - 2025 * Sí" at bounding box center [305, 470] width 278 height 30
type input "*"
click at [416, 551] on span "Guardar" at bounding box center [428, 552] width 24 height 10
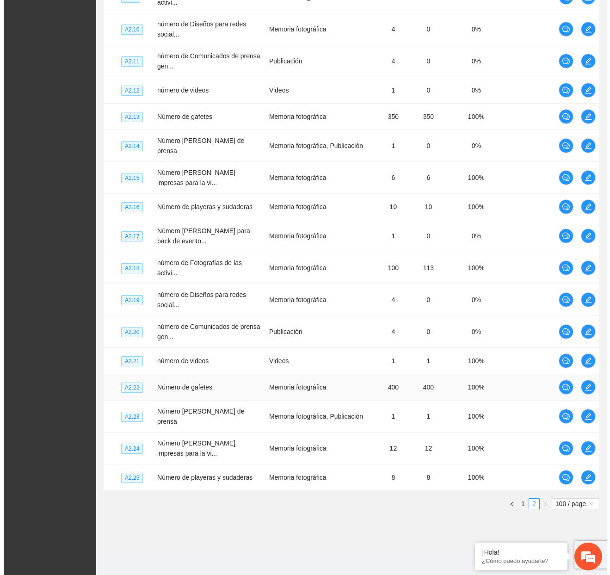
scroll to position [1790, 0]
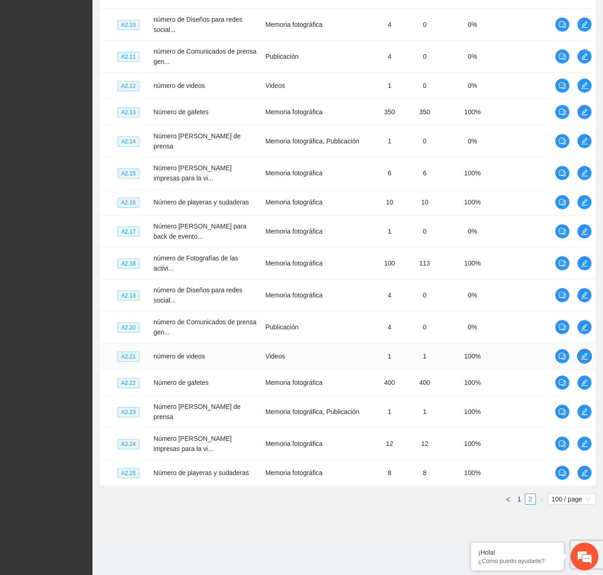
click at [582, 357] on icon "edit" at bounding box center [584, 356] width 6 height 6
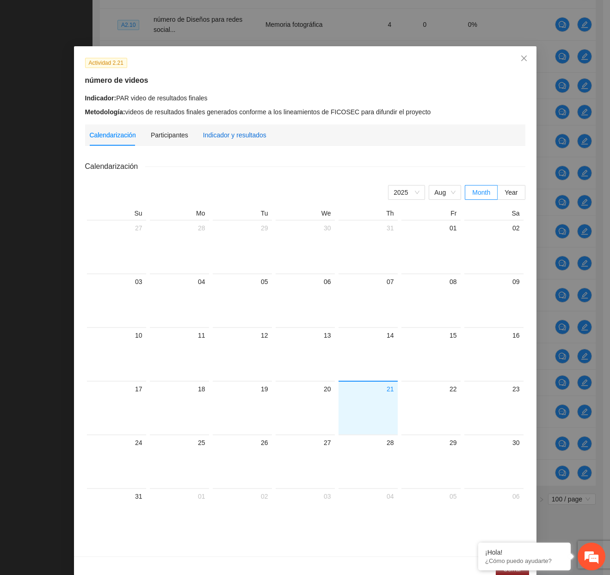
click at [211, 130] on div "Indicador y resultados" at bounding box center [234, 135] width 63 height 10
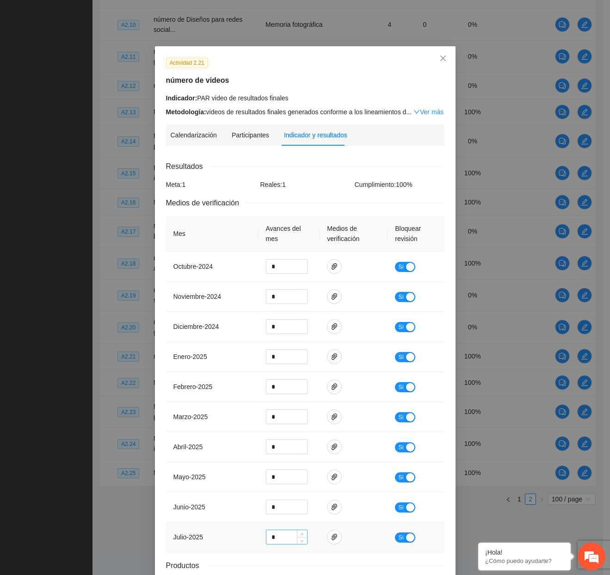
click at [269, 530] on td "*" at bounding box center [288, 537] width 61 height 30
click at [272, 532] on input "*" at bounding box center [286, 537] width 41 height 14
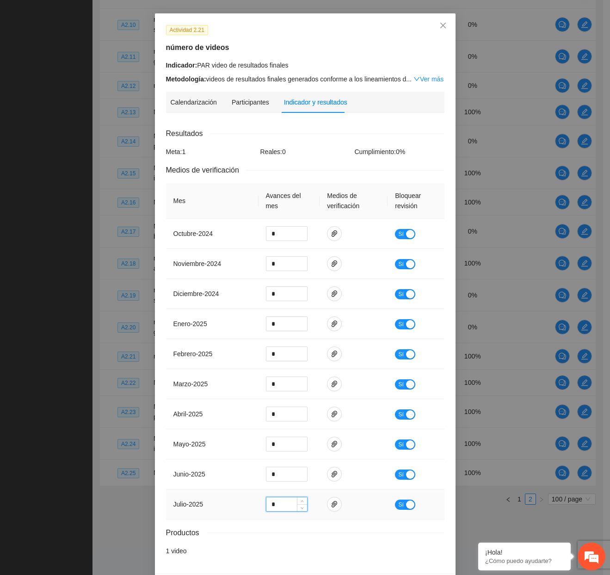
scroll to position [67, 0]
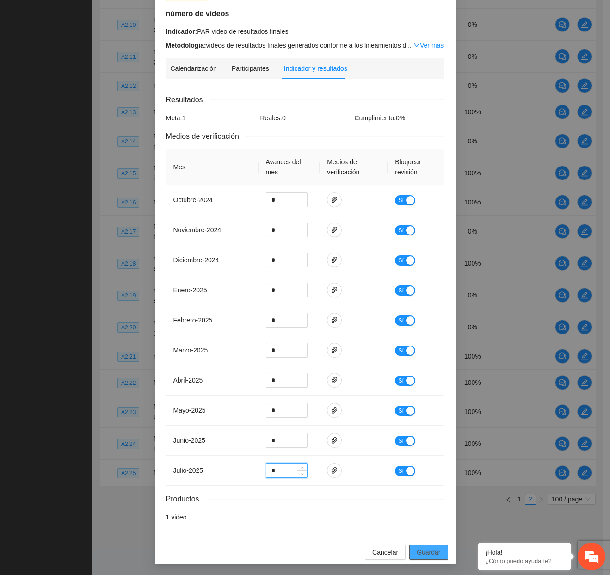
type input "*"
click at [423, 545] on button "Guardar" at bounding box center [428, 551] width 38 height 15
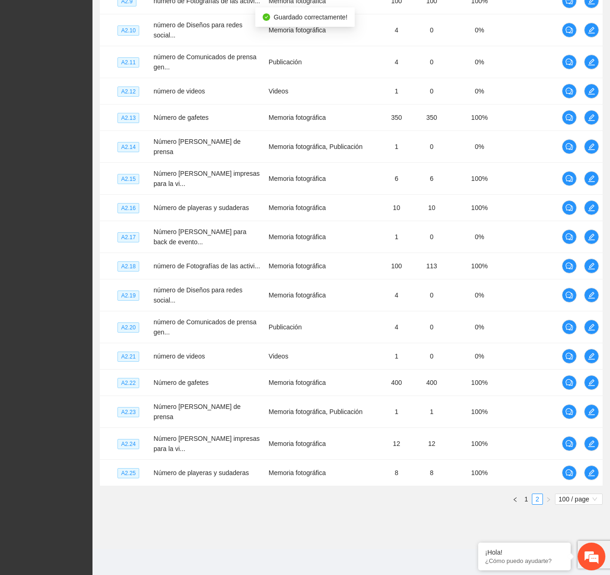
scroll to position [1768, 0]
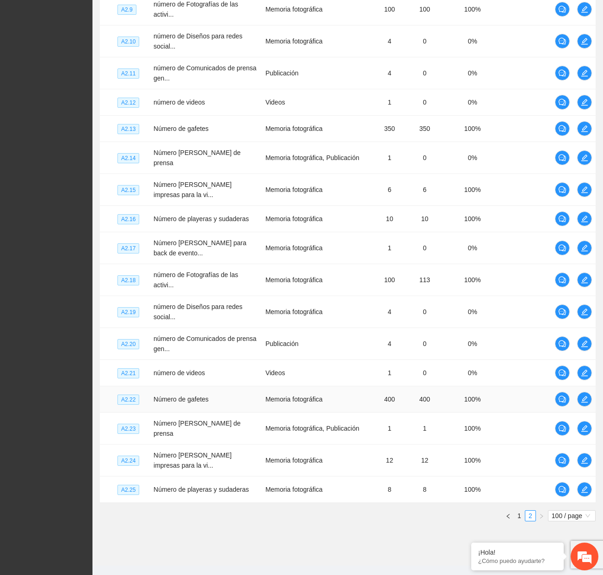
click at [425, 404] on td "400" at bounding box center [425, 399] width 42 height 26
click at [589, 403] on span "edit" at bounding box center [584, 398] width 14 height 7
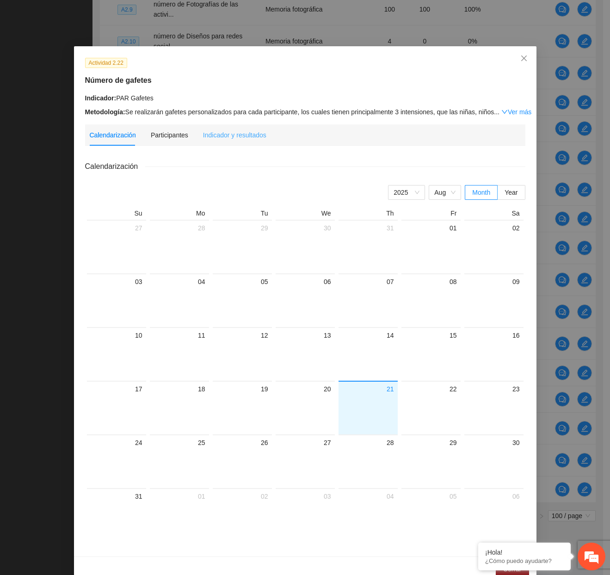
click at [232, 126] on div "Indicador y resultados" at bounding box center [234, 134] width 63 height 21
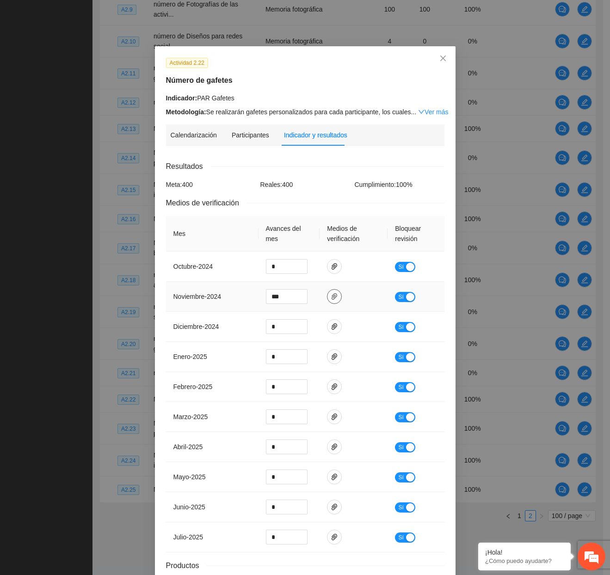
click at [327, 290] on button "button" at bounding box center [334, 296] width 15 height 15
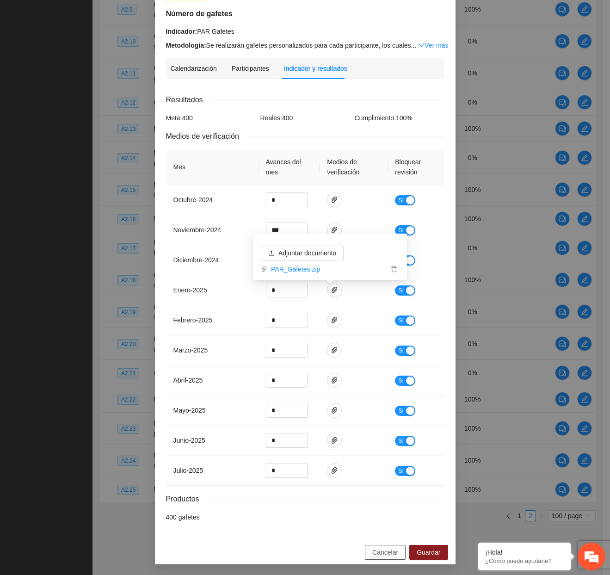
drag, startPoint x: 384, startPoint y: 553, endPoint x: 383, endPoint y: 540, distance: 13.0
click at [383, 553] on span "Cancelar" at bounding box center [385, 552] width 26 height 10
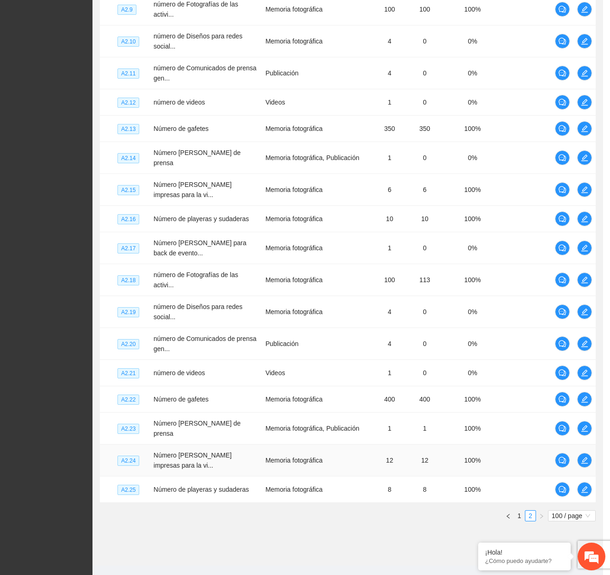
scroll to position [20, 0]
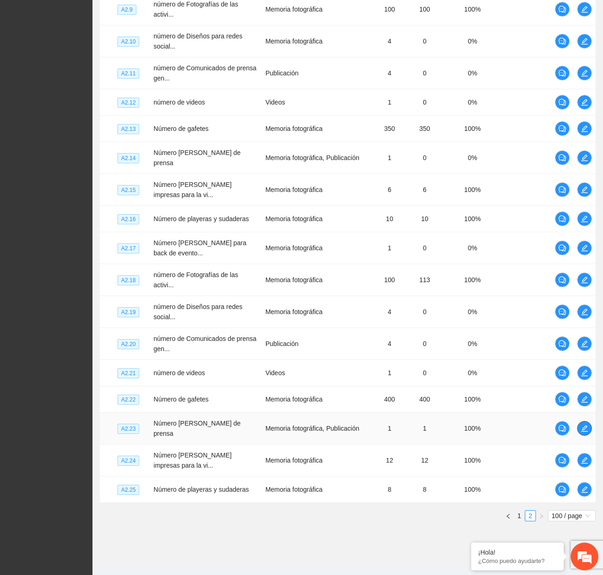
click at [588, 432] on span "edit" at bounding box center [584, 427] width 14 height 7
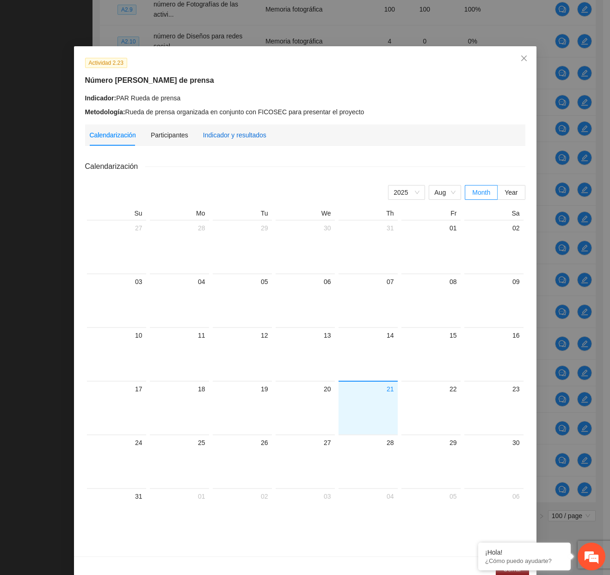
click at [228, 130] on div "Indicador y resultados" at bounding box center [234, 135] width 63 height 10
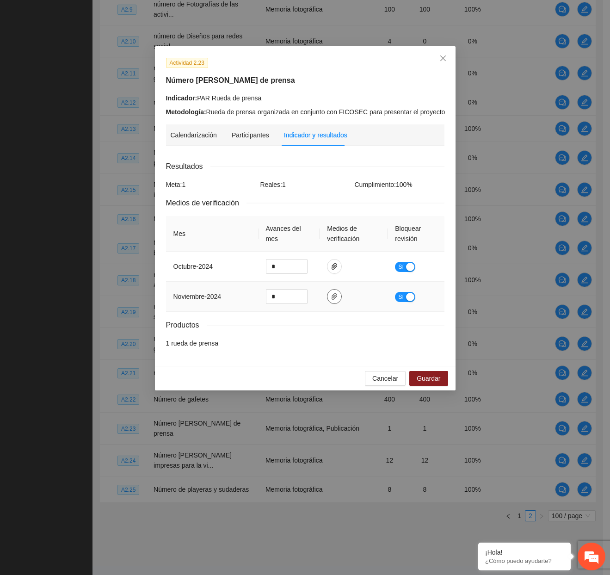
click at [330, 299] on icon "paper-clip" at bounding box center [333, 296] width 7 height 7
click at [375, 381] on span "Cancelar" at bounding box center [385, 378] width 26 height 10
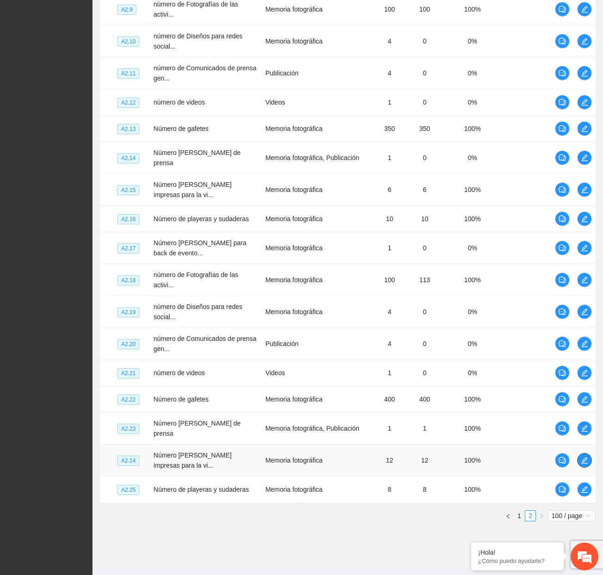
click at [587, 464] on button "button" at bounding box center [584, 460] width 15 height 15
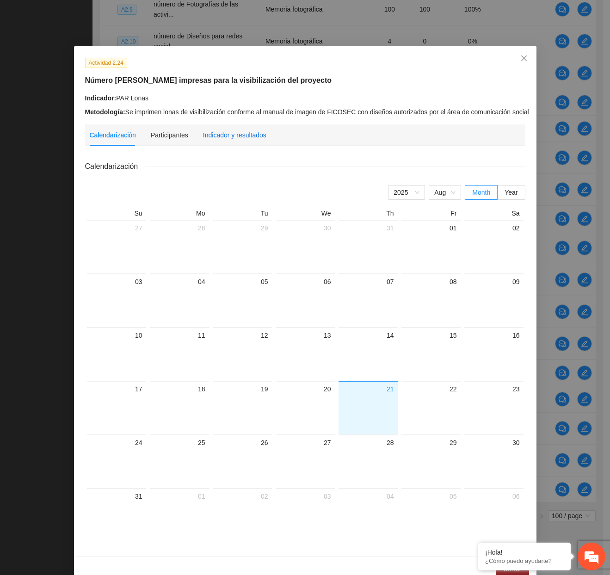
click at [245, 136] on div "Indicador y resultados" at bounding box center [234, 135] width 63 height 10
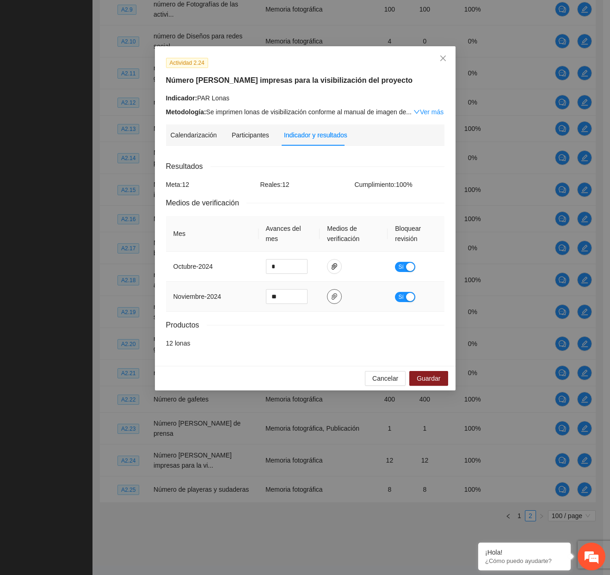
drag, startPoint x: 336, startPoint y: 297, endPoint x: 343, endPoint y: 304, distance: 9.5
click at [336, 297] on icon "paper-clip" at bounding box center [333, 296] width 7 height 7
click at [391, 375] on span "Cancelar" at bounding box center [385, 378] width 26 height 10
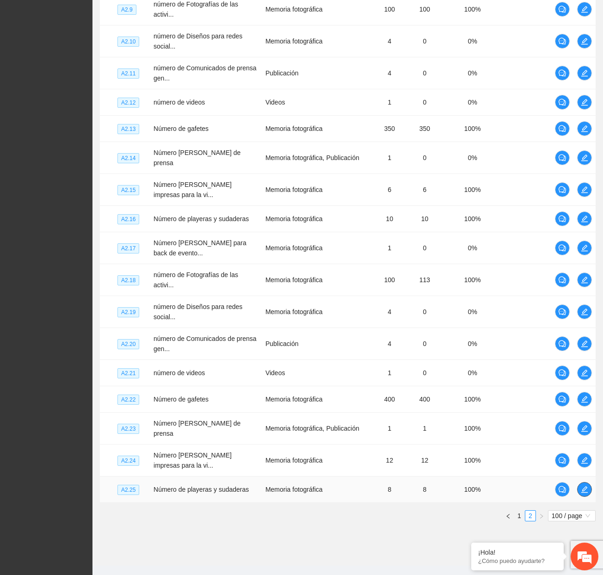
click at [579, 496] on button "button" at bounding box center [584, 489] width 15 height 15
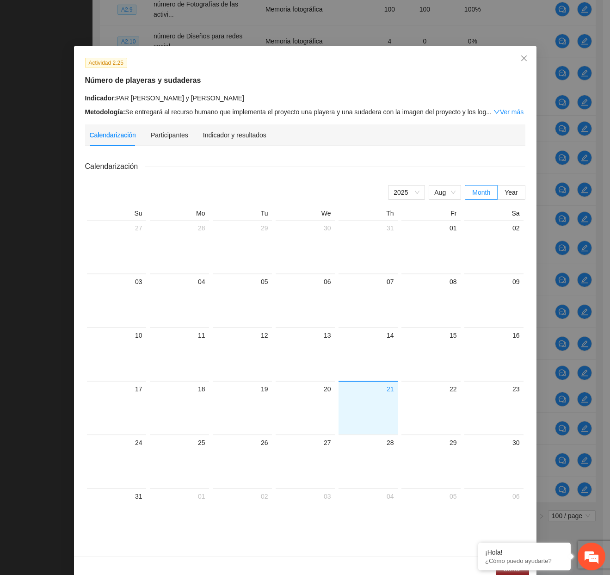
click at [208, 128] on div "Indicador y resultados" at bounding box center [234, 134] width 63 height 21
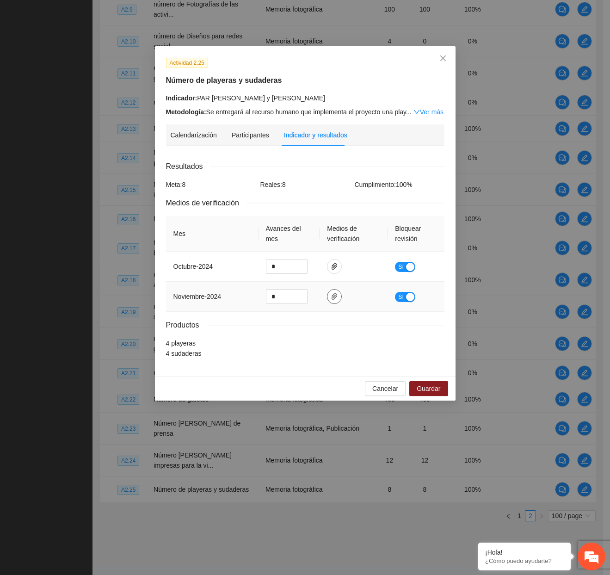
click at [334, 295] on icon "paper-clip" at bounding box center [334, 296] width 6 height 6
click at [440, 55] on span "Close" at bounding box center [442, 58] width 25 height 25
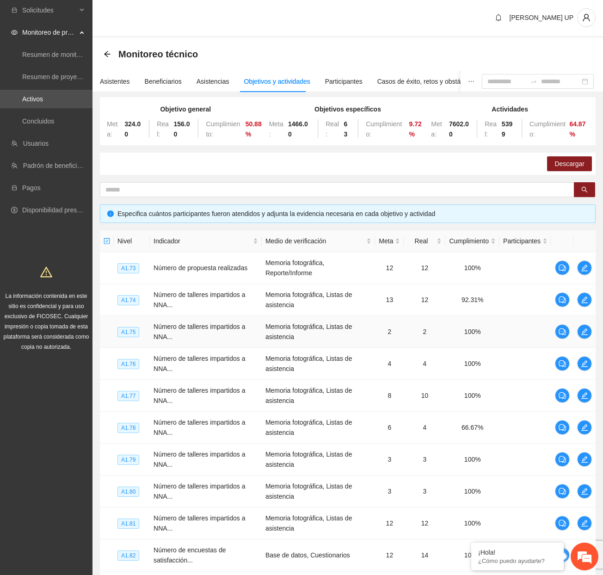
scroll to position [0, 0]
